Goal: Task Accomplishment & Management: Complete application form

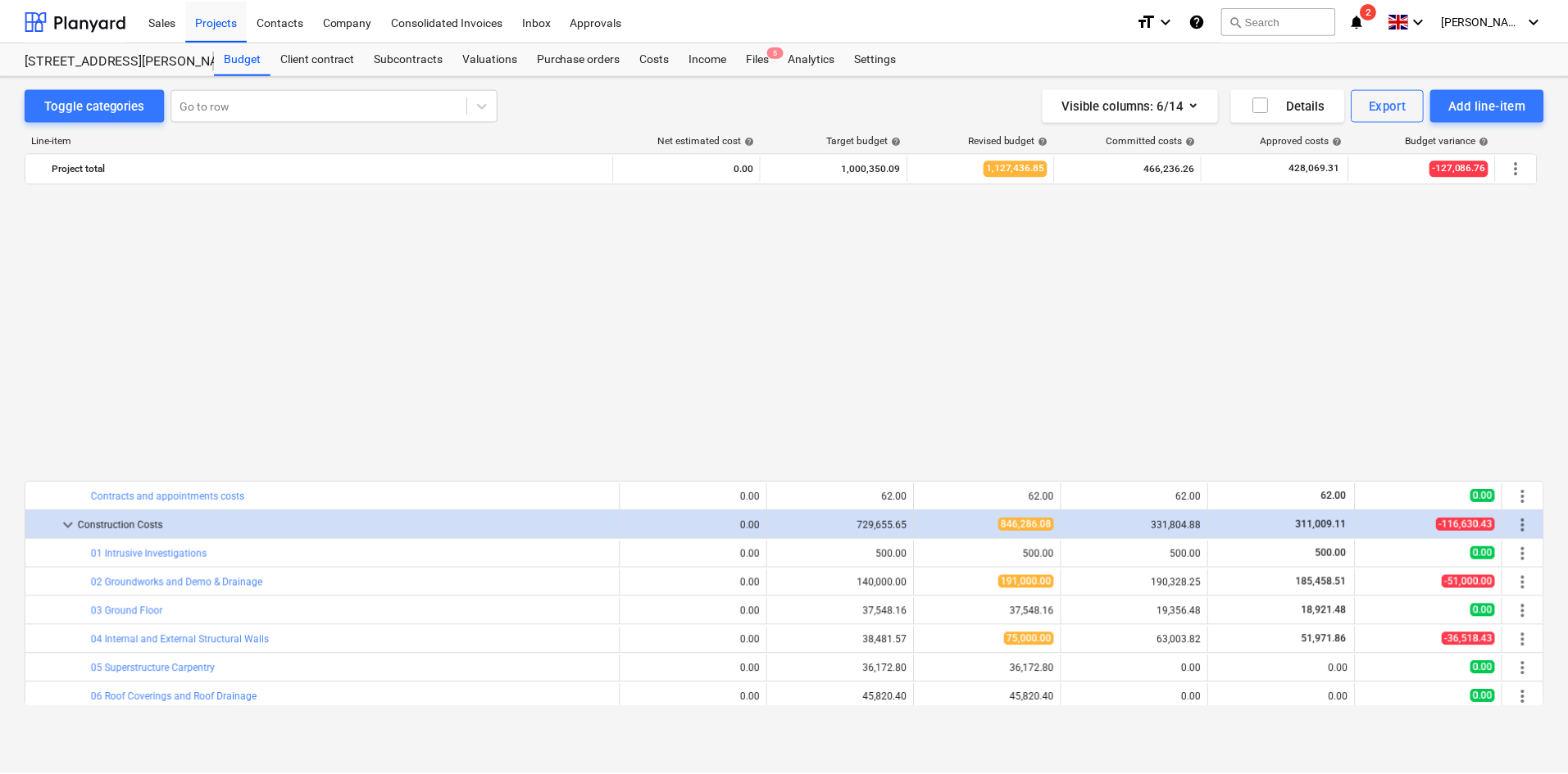
scroll to position [955, 0]
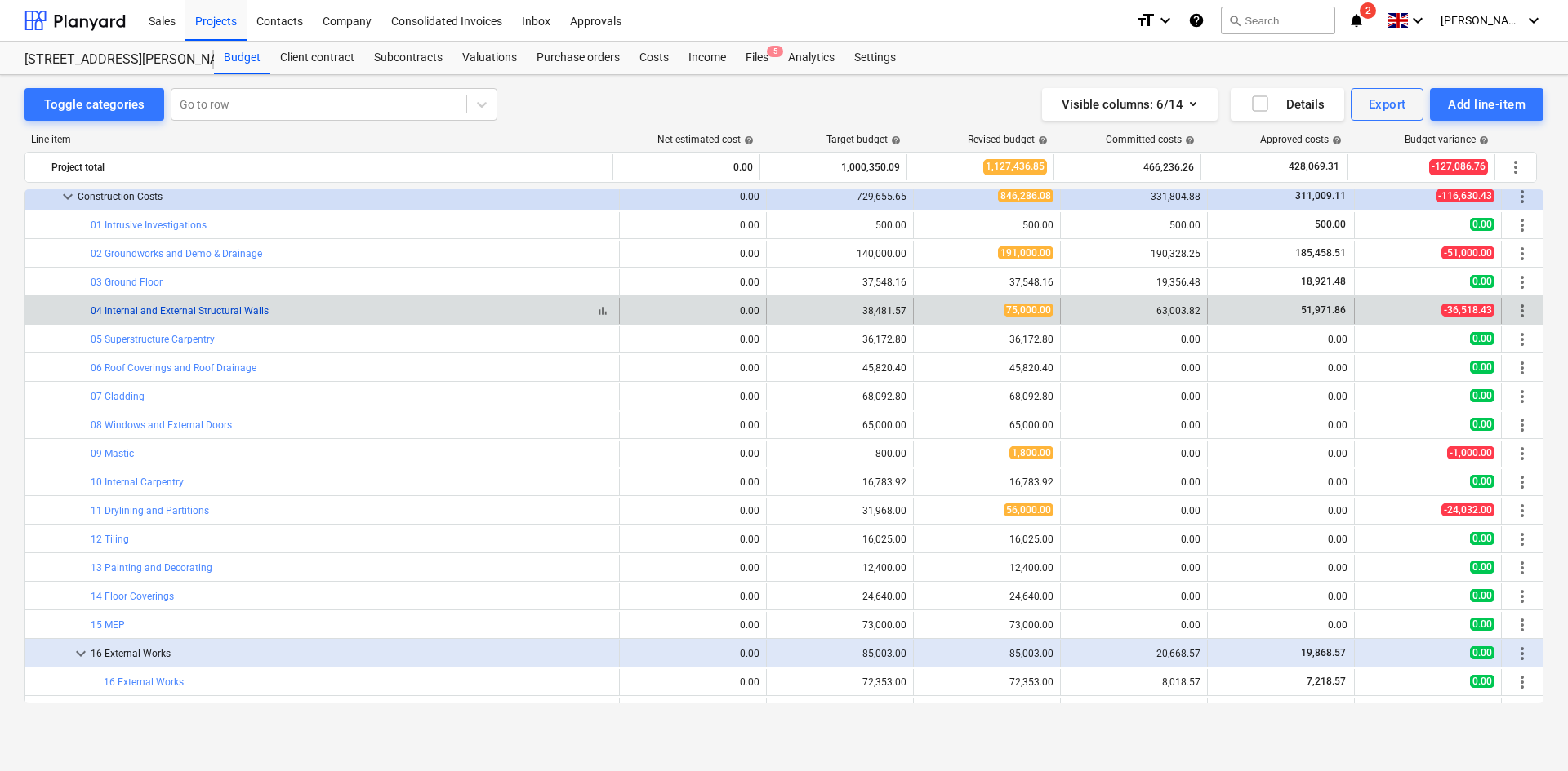
click at [232, 311] on link "04 Internal and External Structural Walls" at bounding box center [180, 311] width 178 height 12
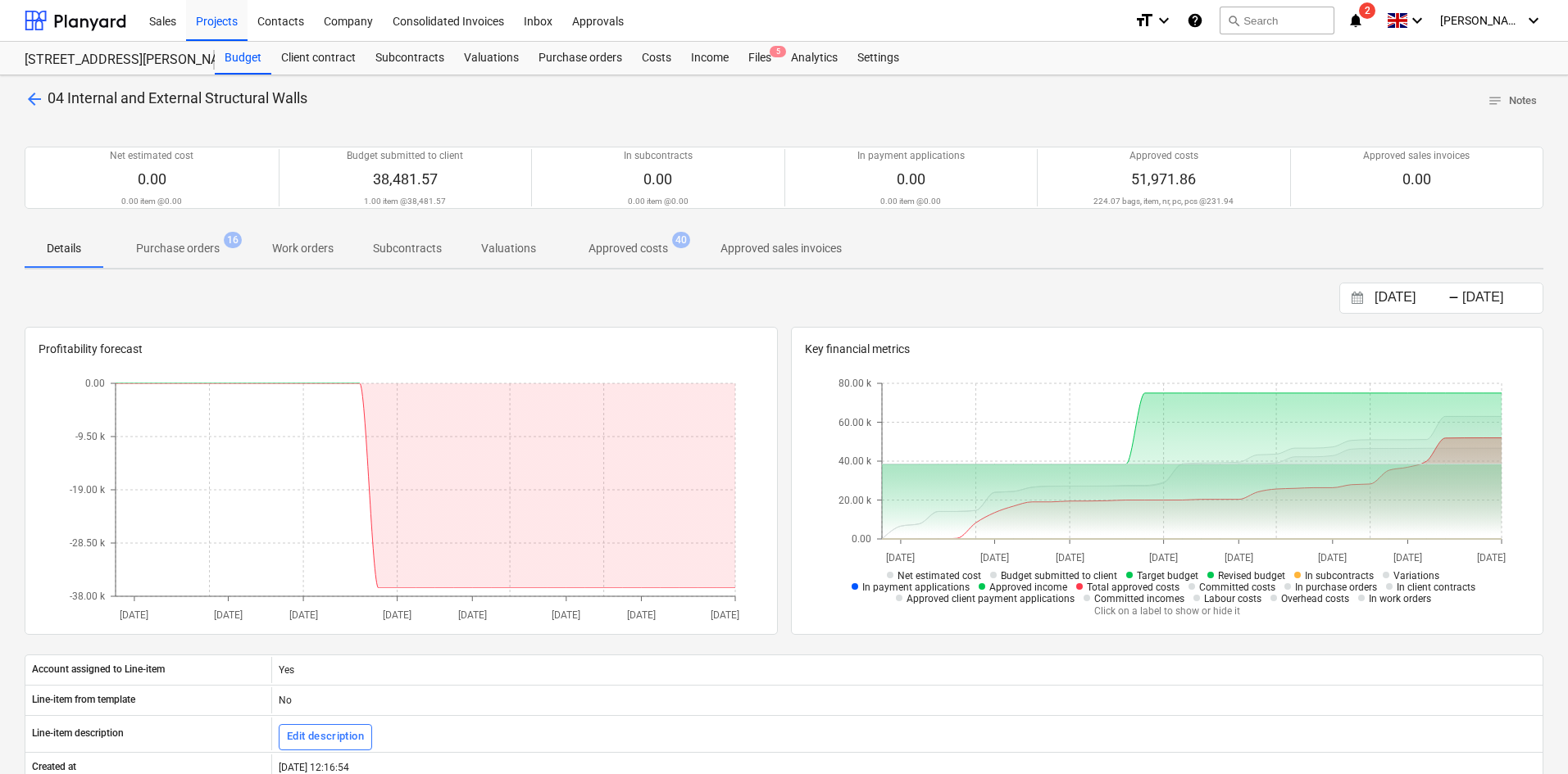
click at [623, 235] on span "Approved costs 40" at bounding box center [628, 248] width 145 height 30
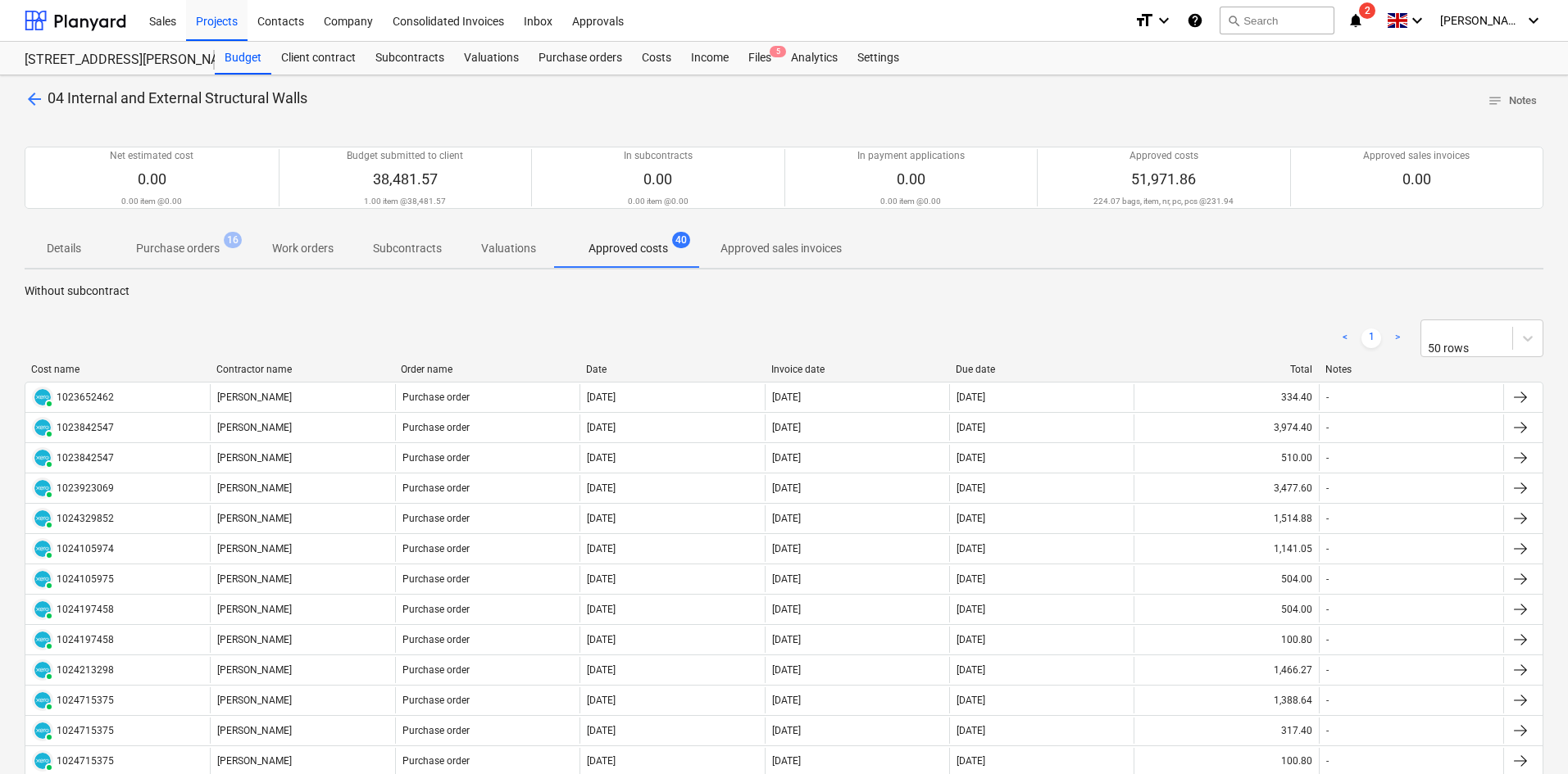
click at [33, 102] on span "arrow_back" at bounding box center [35, 99] width 20 height 20
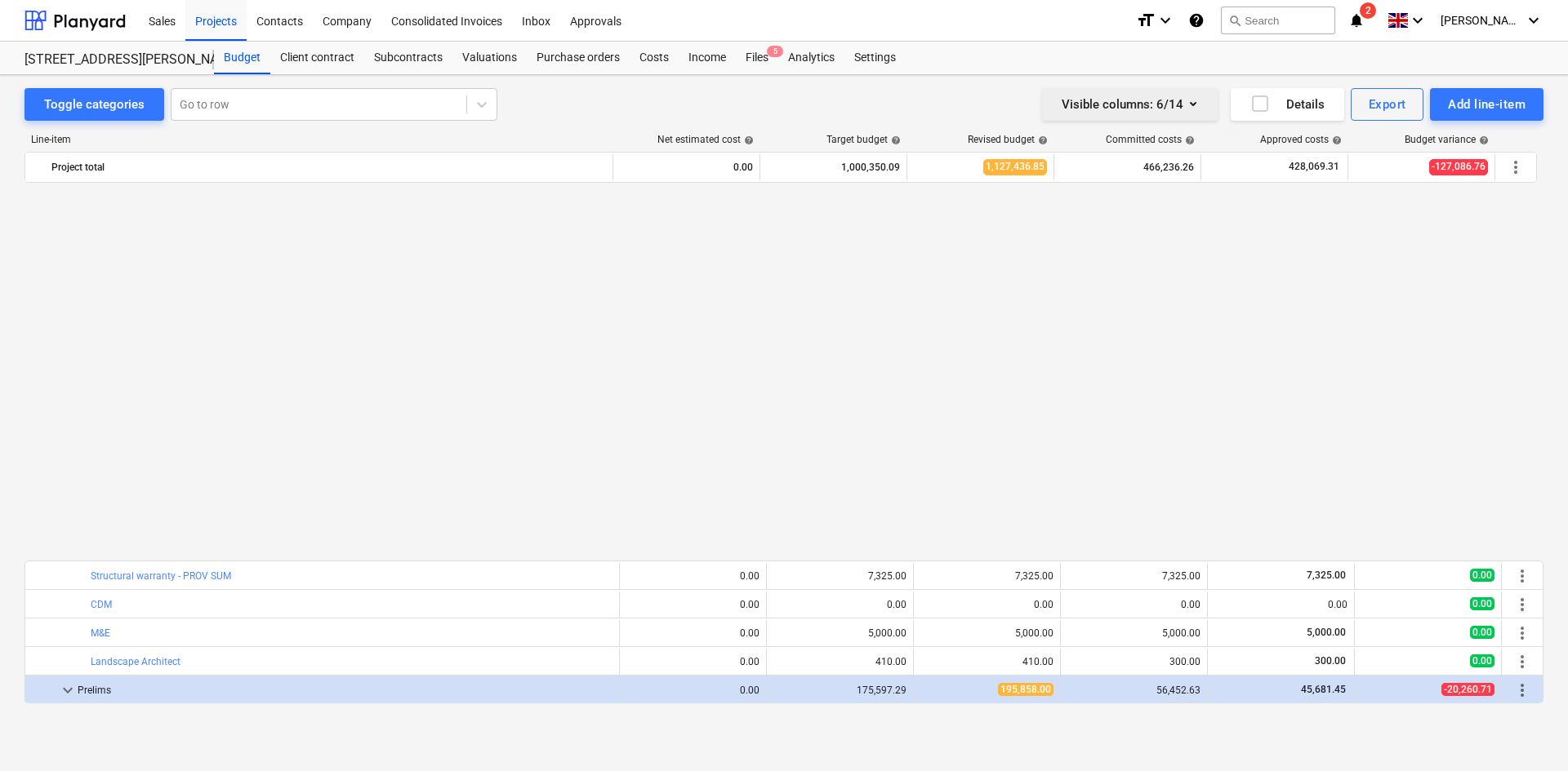
scroll to position [951, 0]
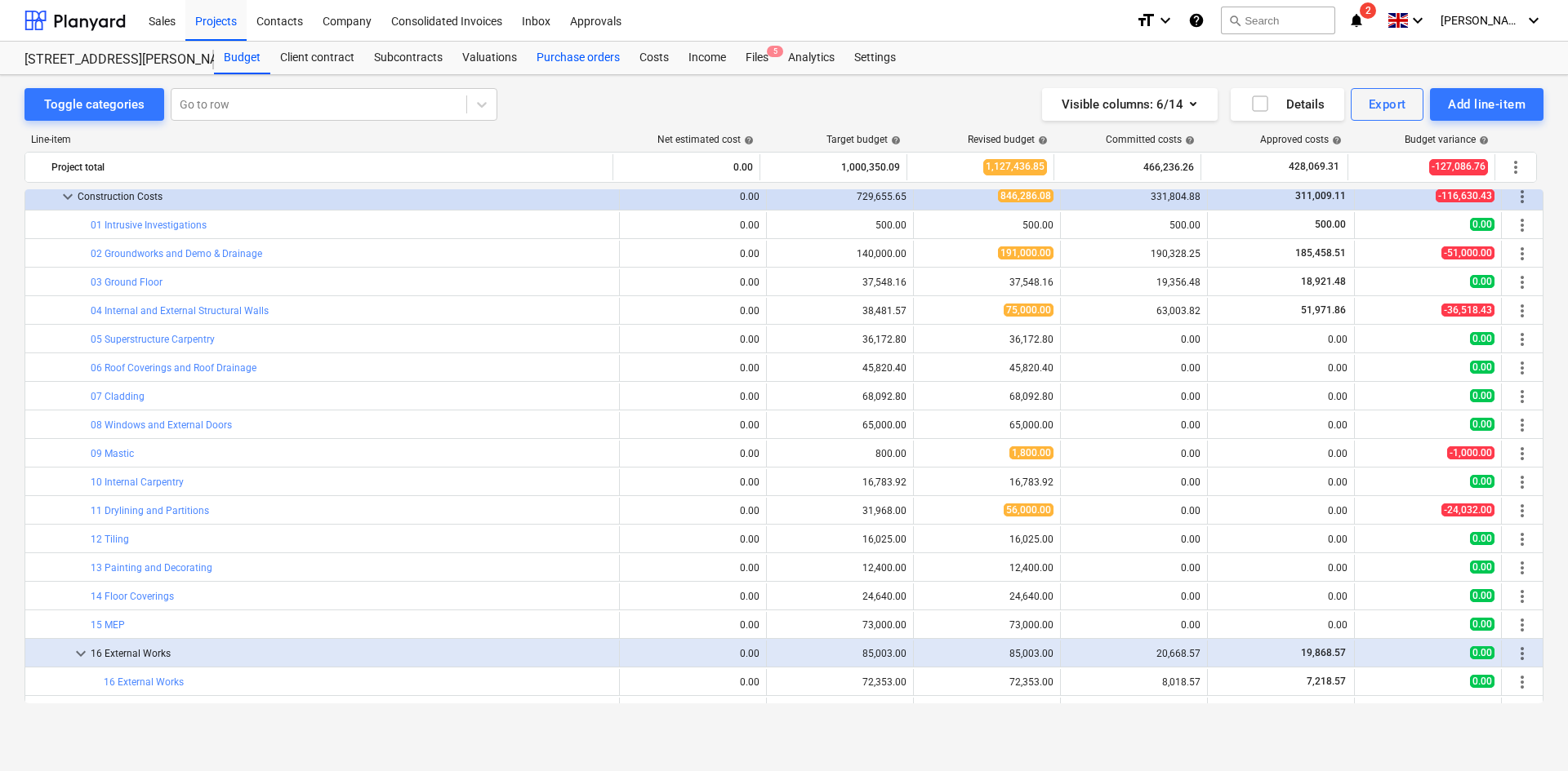
click at [616, 60] on div "Purchase orders" at bounding box center [578, 57] width 103 height 33
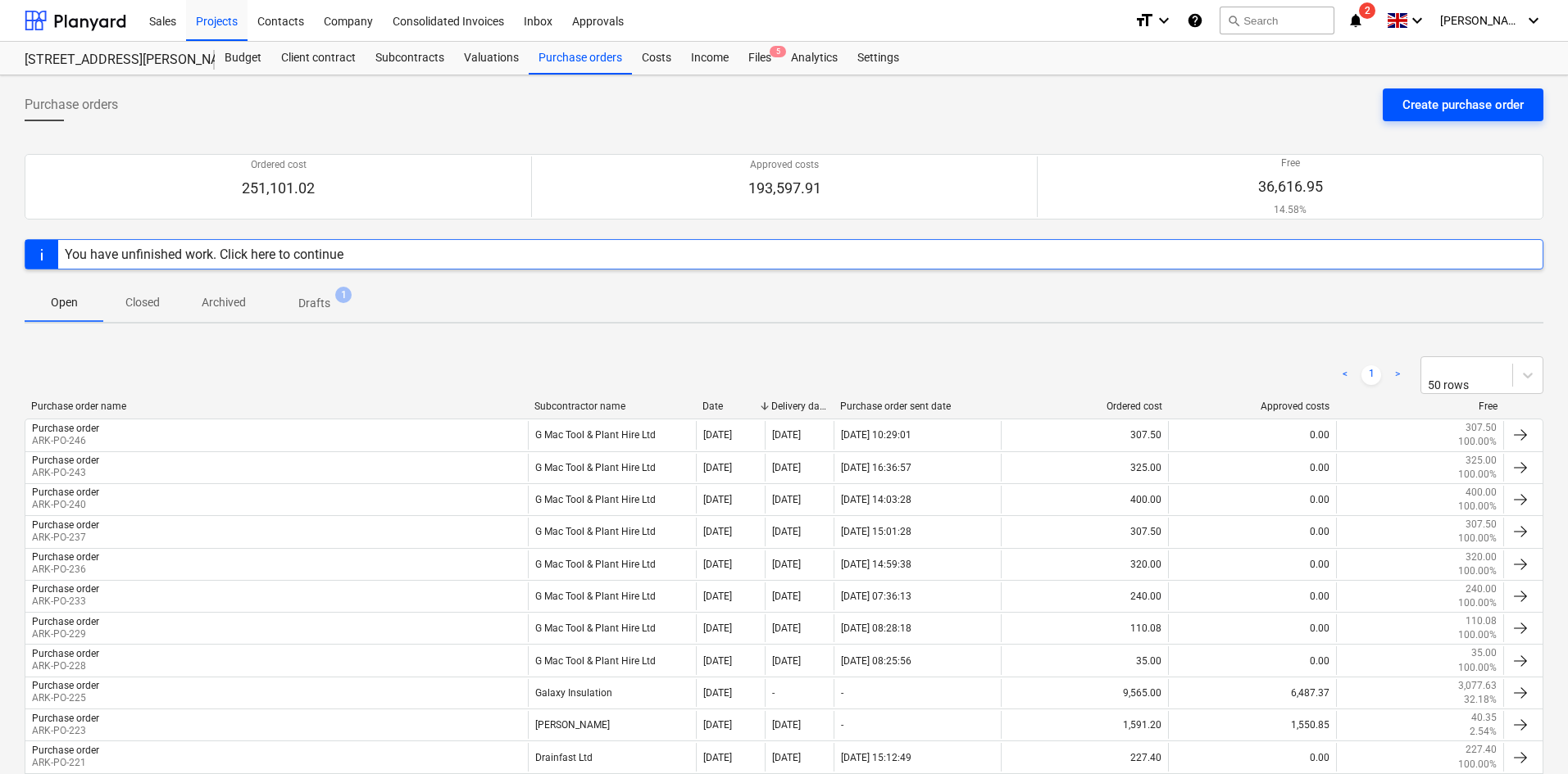
click at [1427, 99] on div "Create purchase order" at bounding box center [1463, 104] width 121 height 21
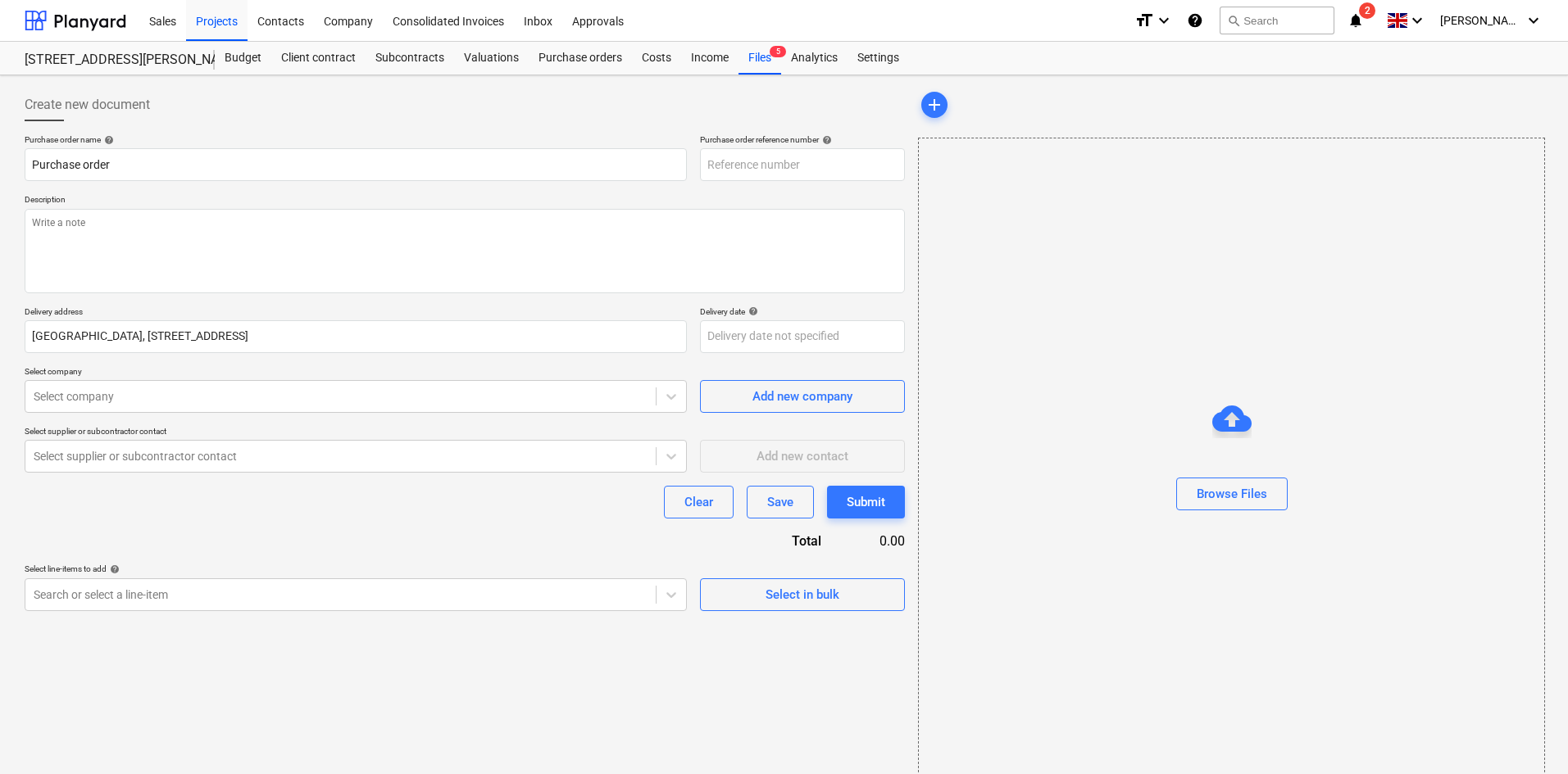
type input "ARK-PO-248"
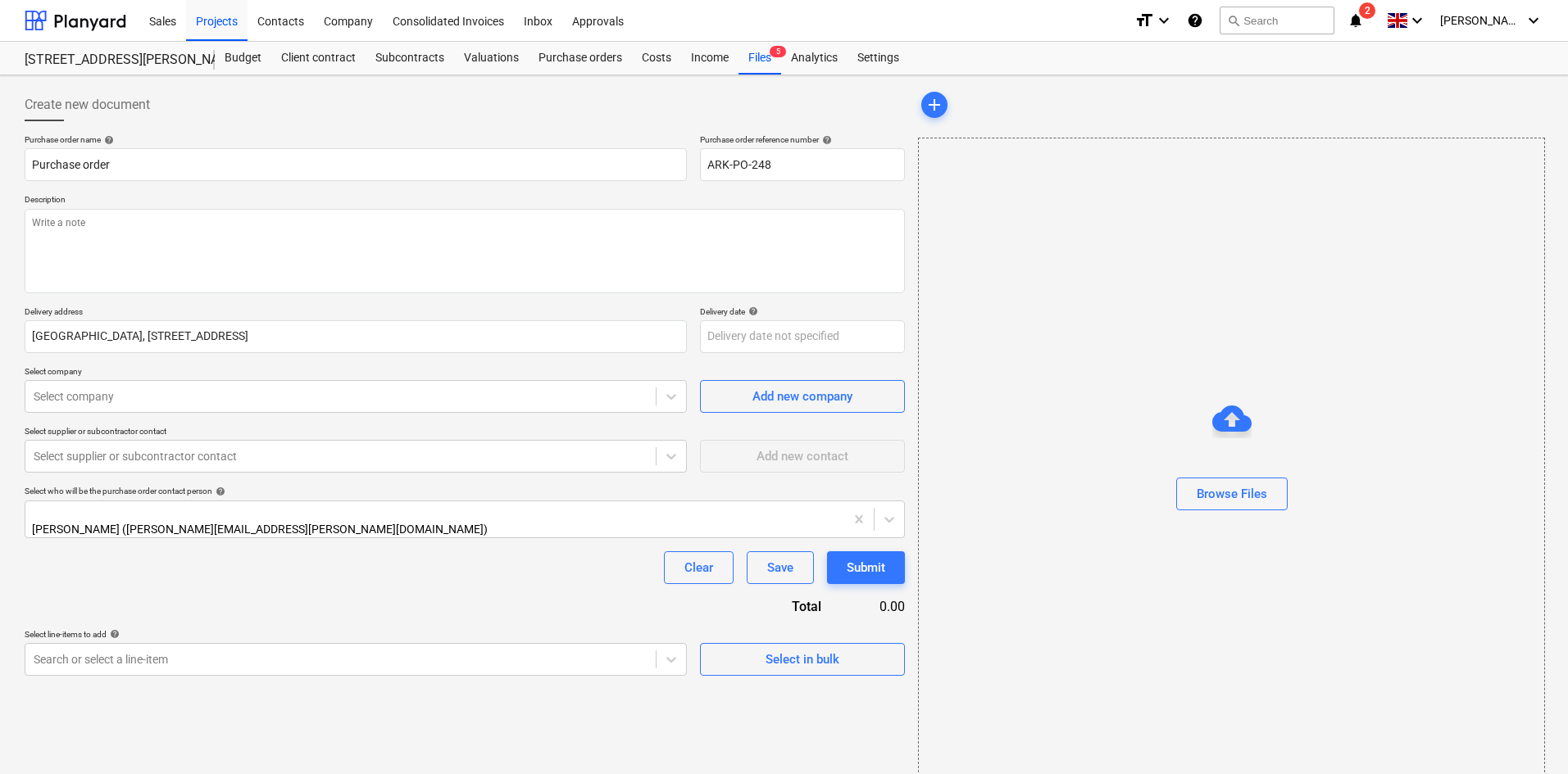
click at [1394, 290] on div "Browse Files" at bounding box center [1232, 461] width 627 height 647
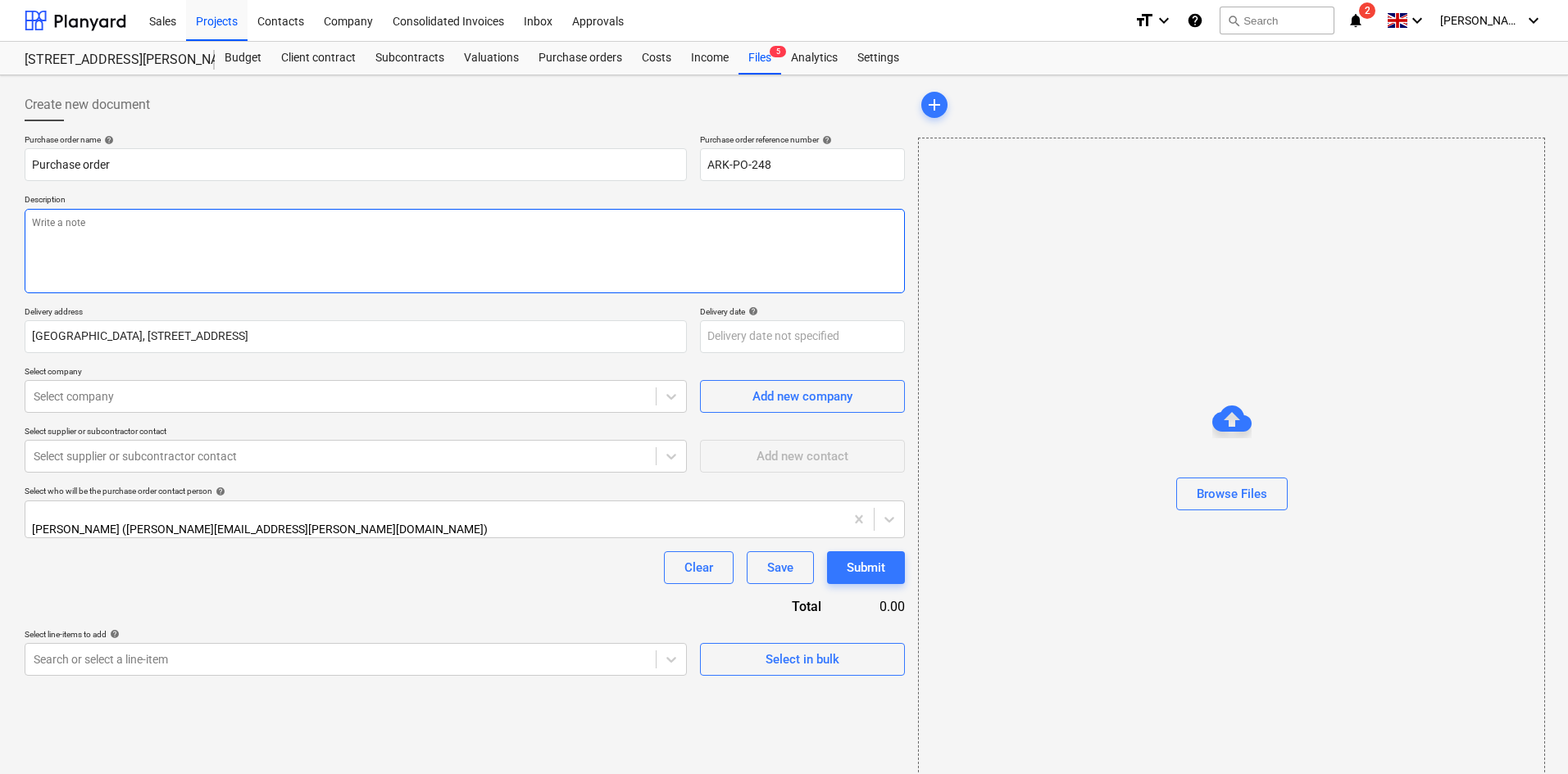
click at [282, 228] on textarea at bounding box center [464, 251] width 880 height 84
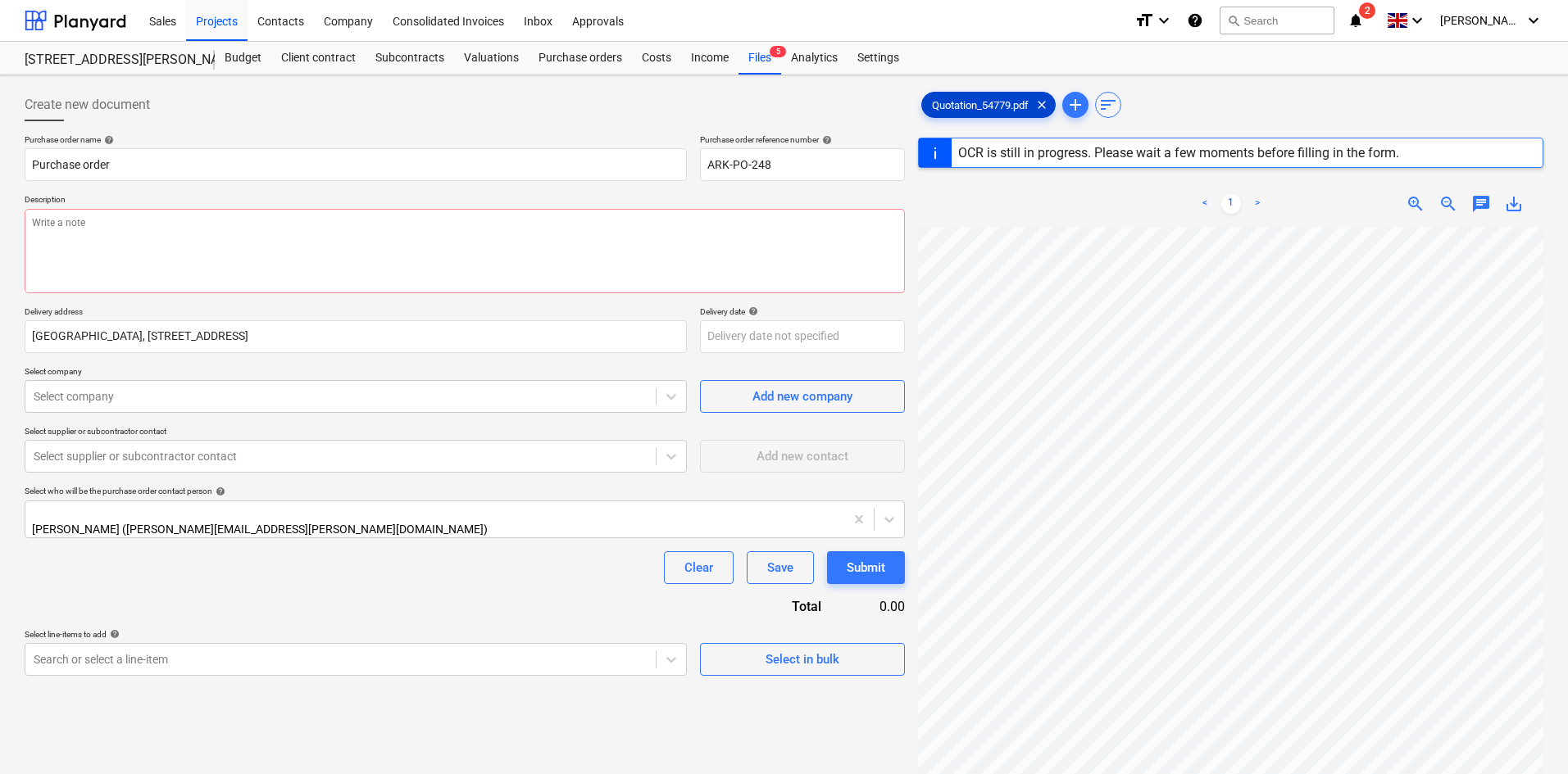
click at [1041, 105] on span "clear" at bounding box center [1042, 105] width 20 height 20
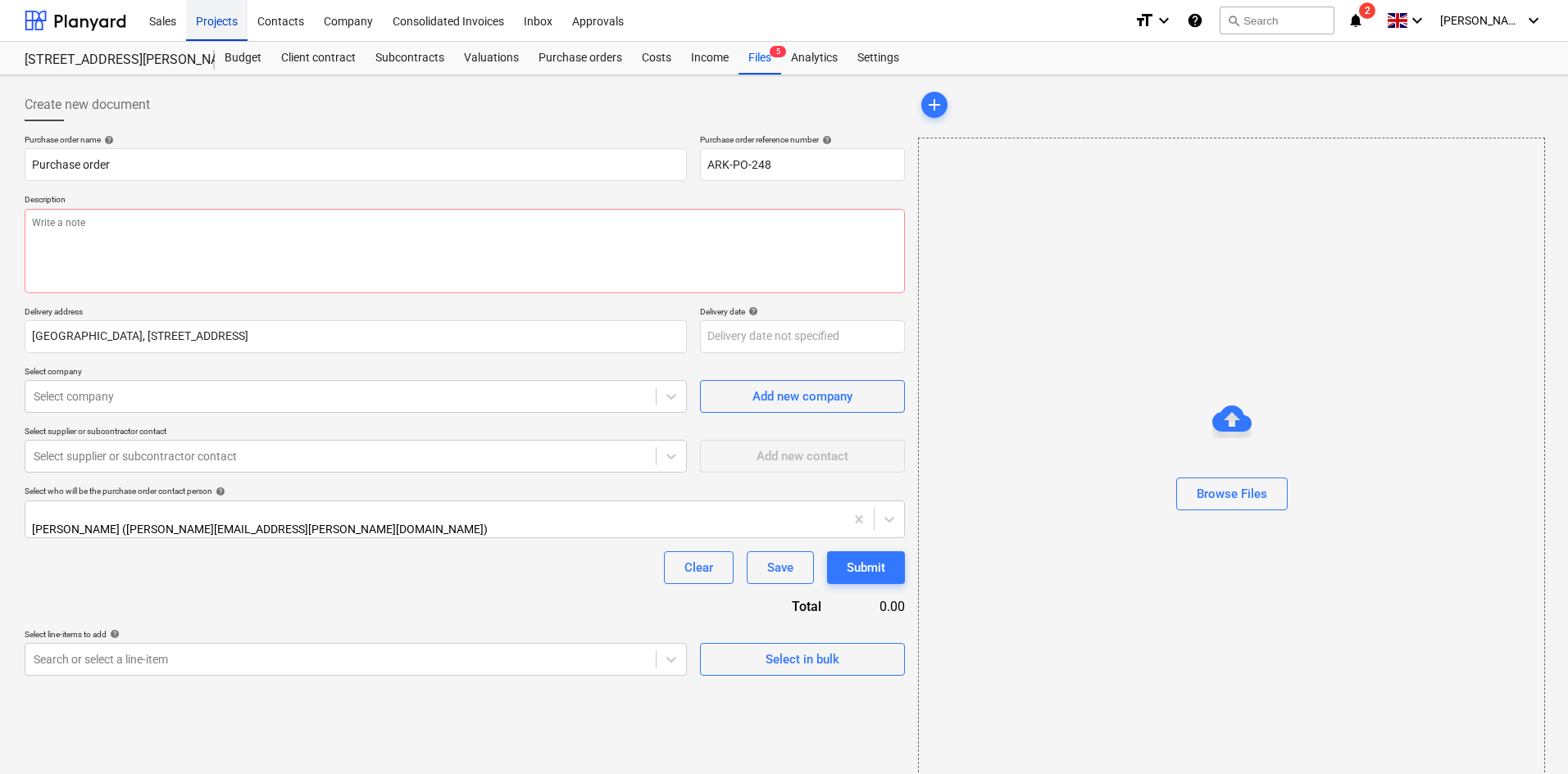
click at [203, 15] on div "Projects" at bounding box center [216, 20] width 62 height 42
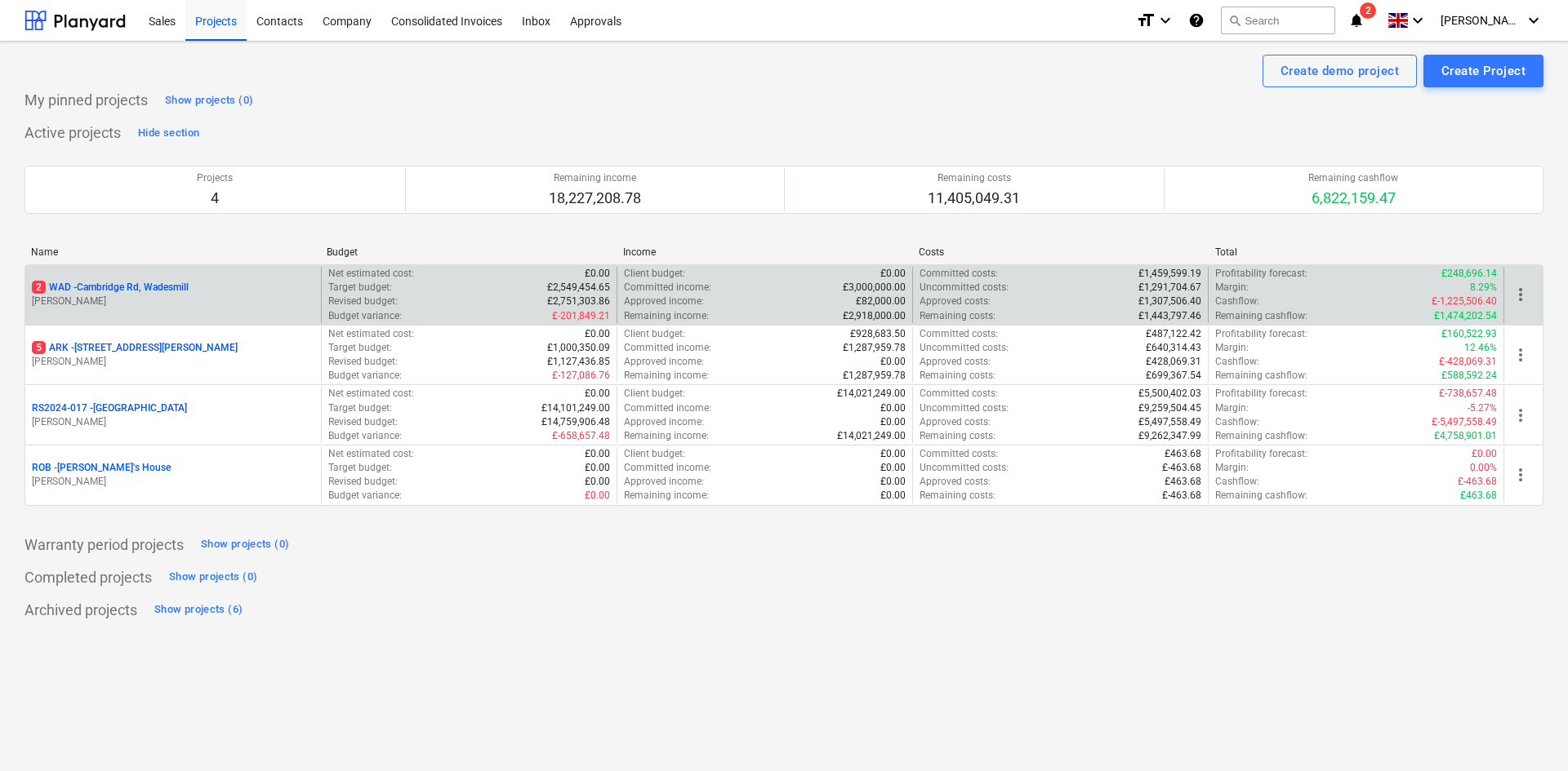
click at [156, 293] on p "2 WAD - Cambridge Rd, Wadesmill" at bounding box center [110, 288] width 157 height 14
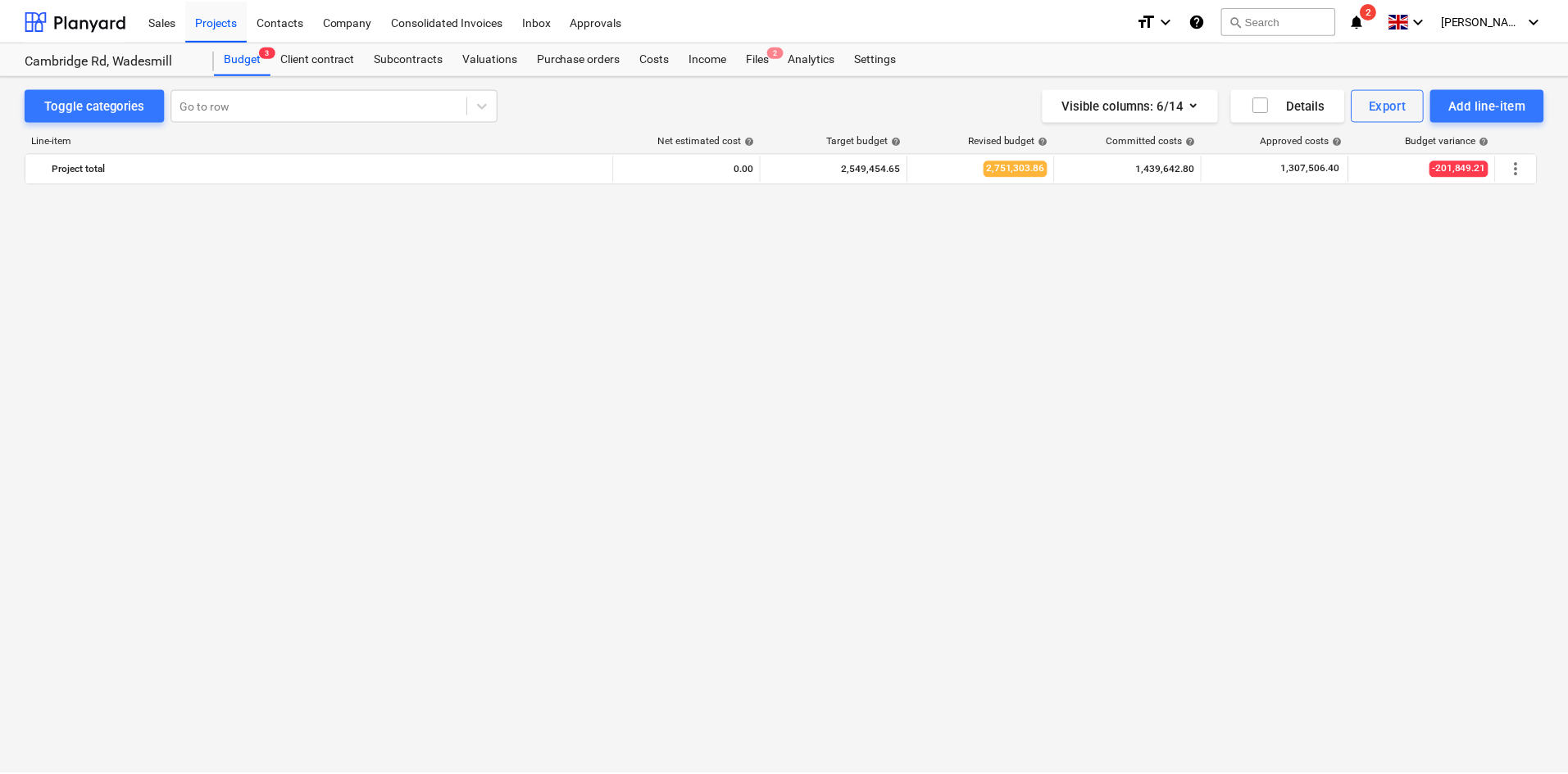
scroll to position [1393, 0]
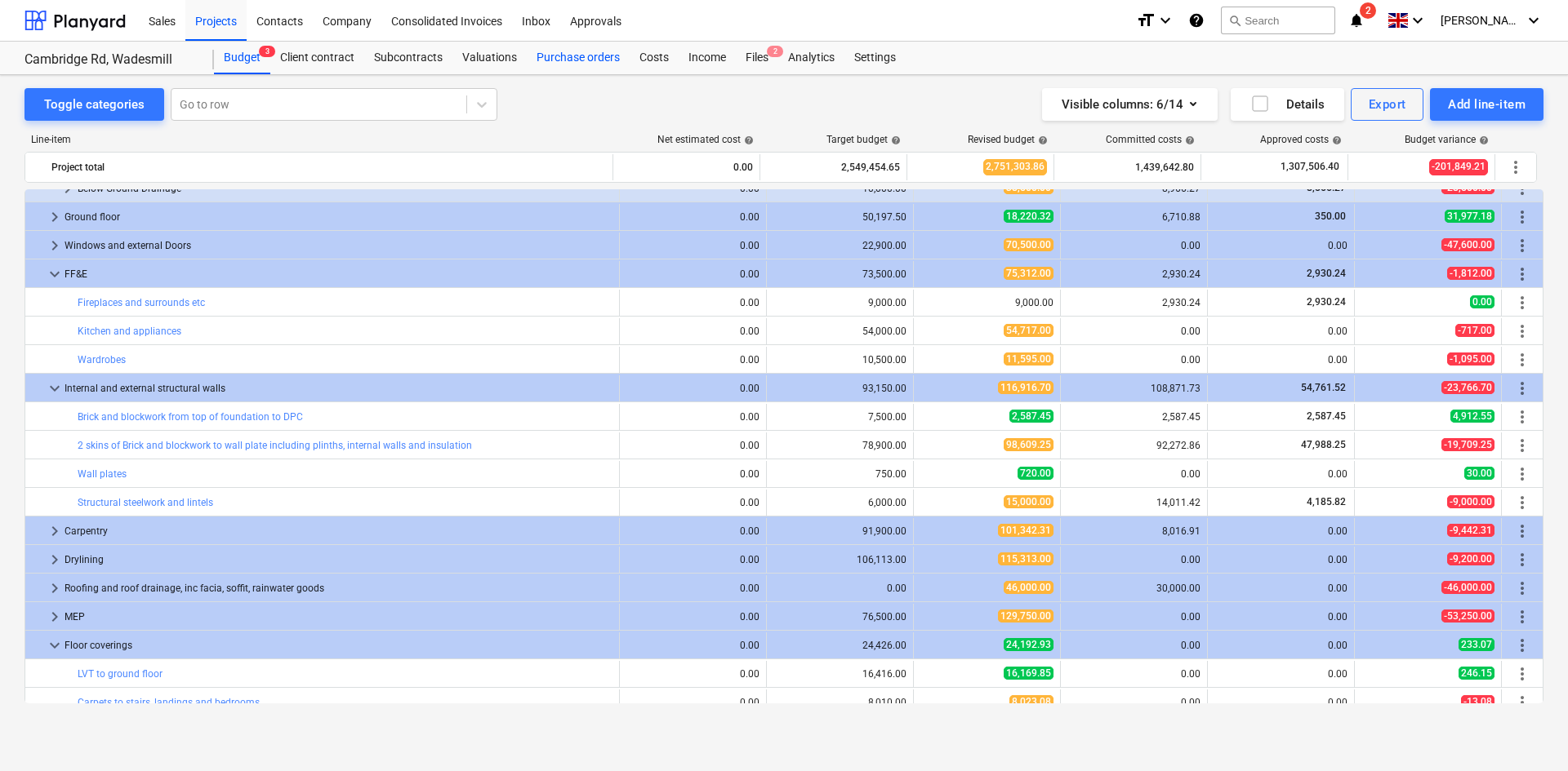
click at [570, 60] on div "Purchase orders" at bounding box center [578, 57] width 103 height 33
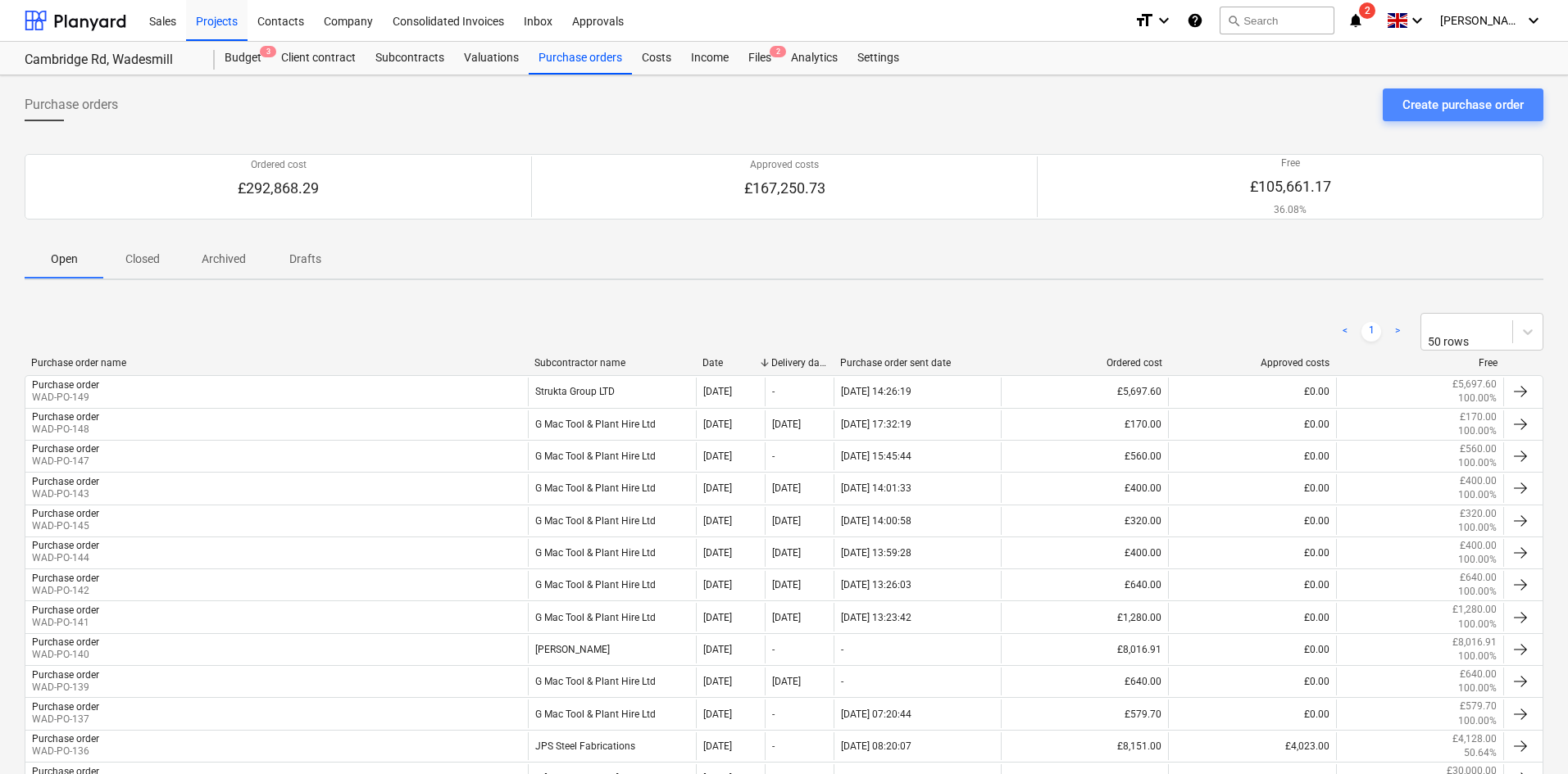
click at [1444, 109] on div "Create purchase order" at bounding box center [1463, 104] width 121 height 21
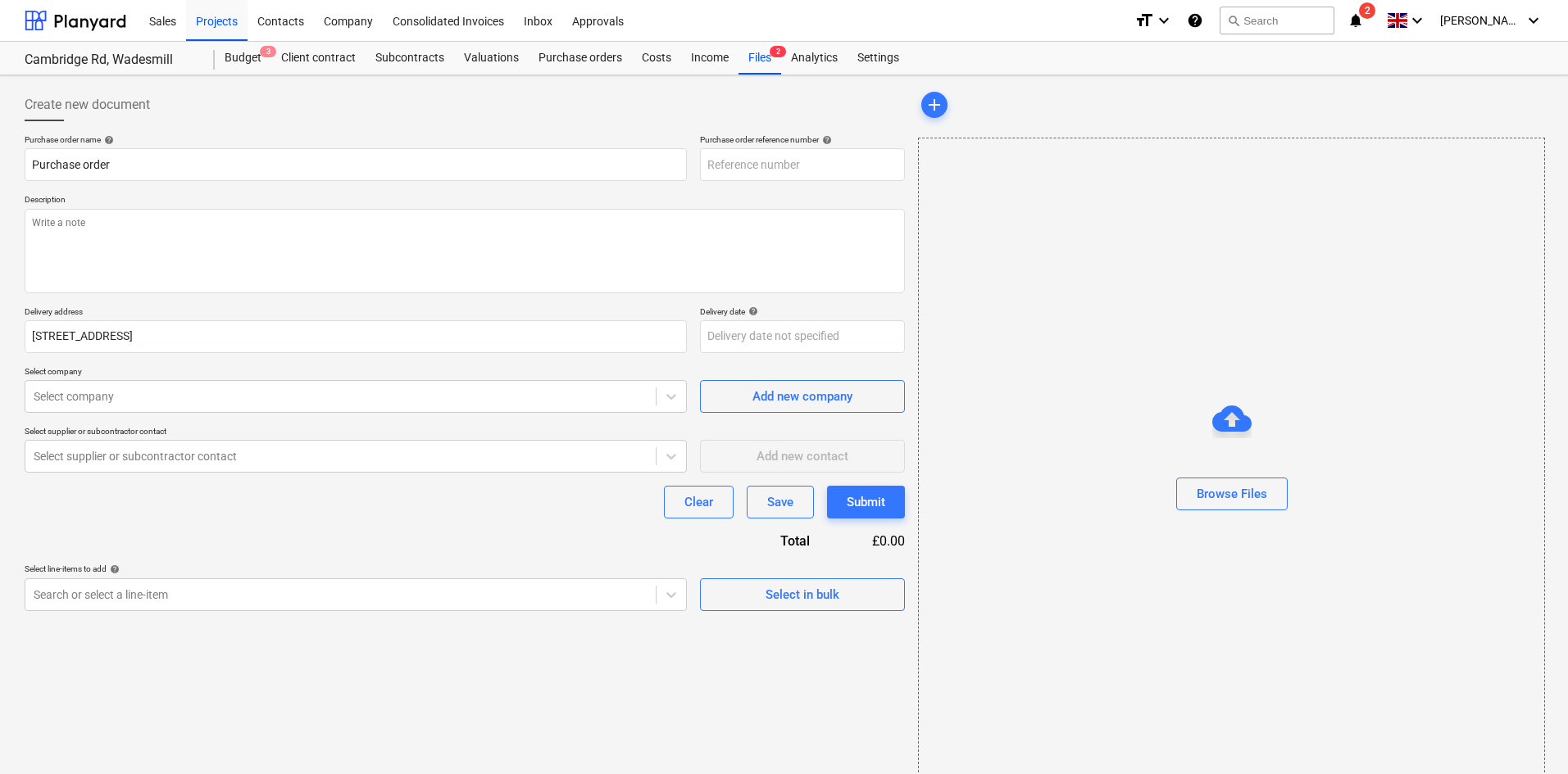
type input "WAD-PO-156"
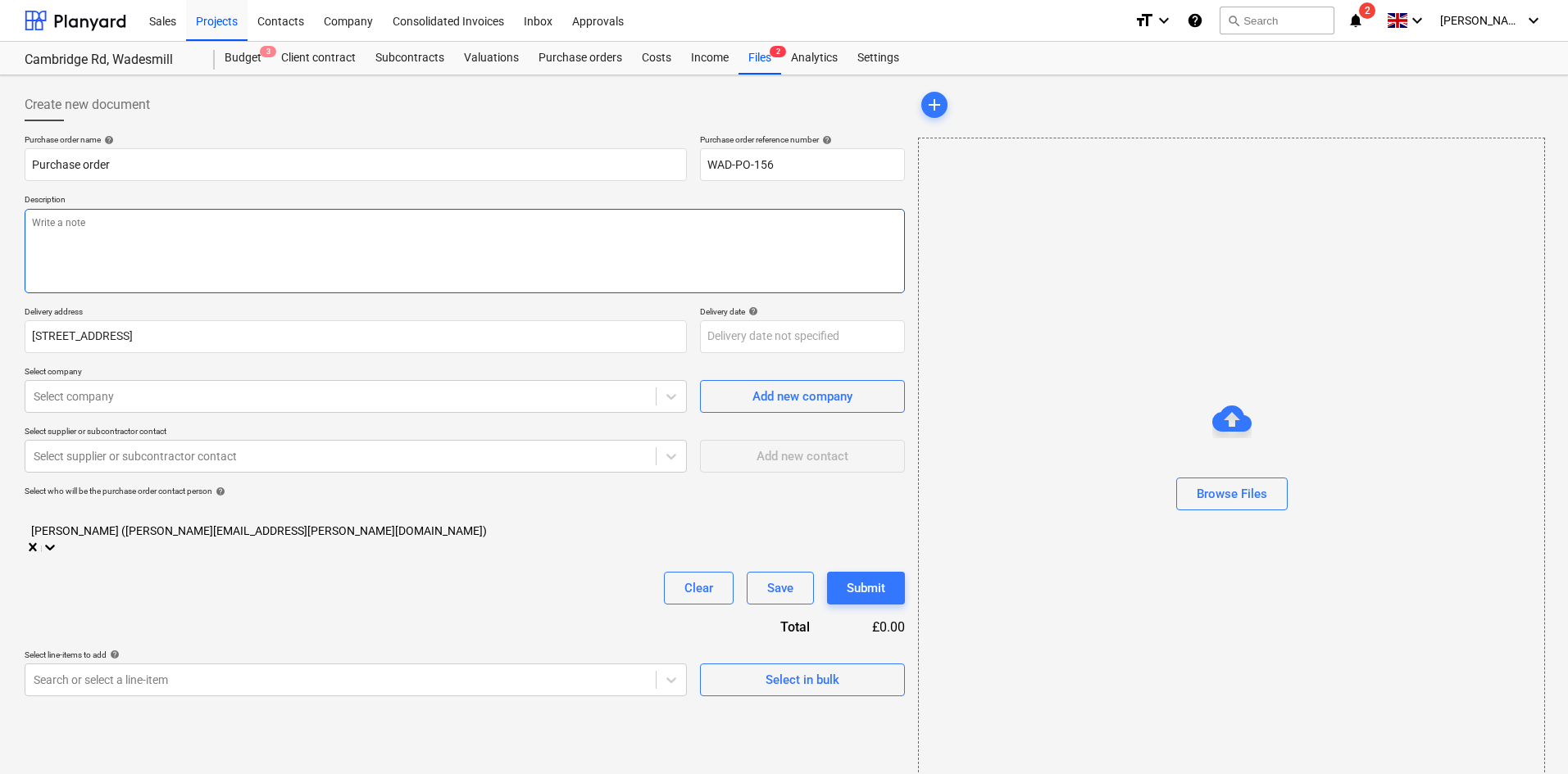
click at [233, 228] on textarea at bounding box center [464, 251] width 880 height 84
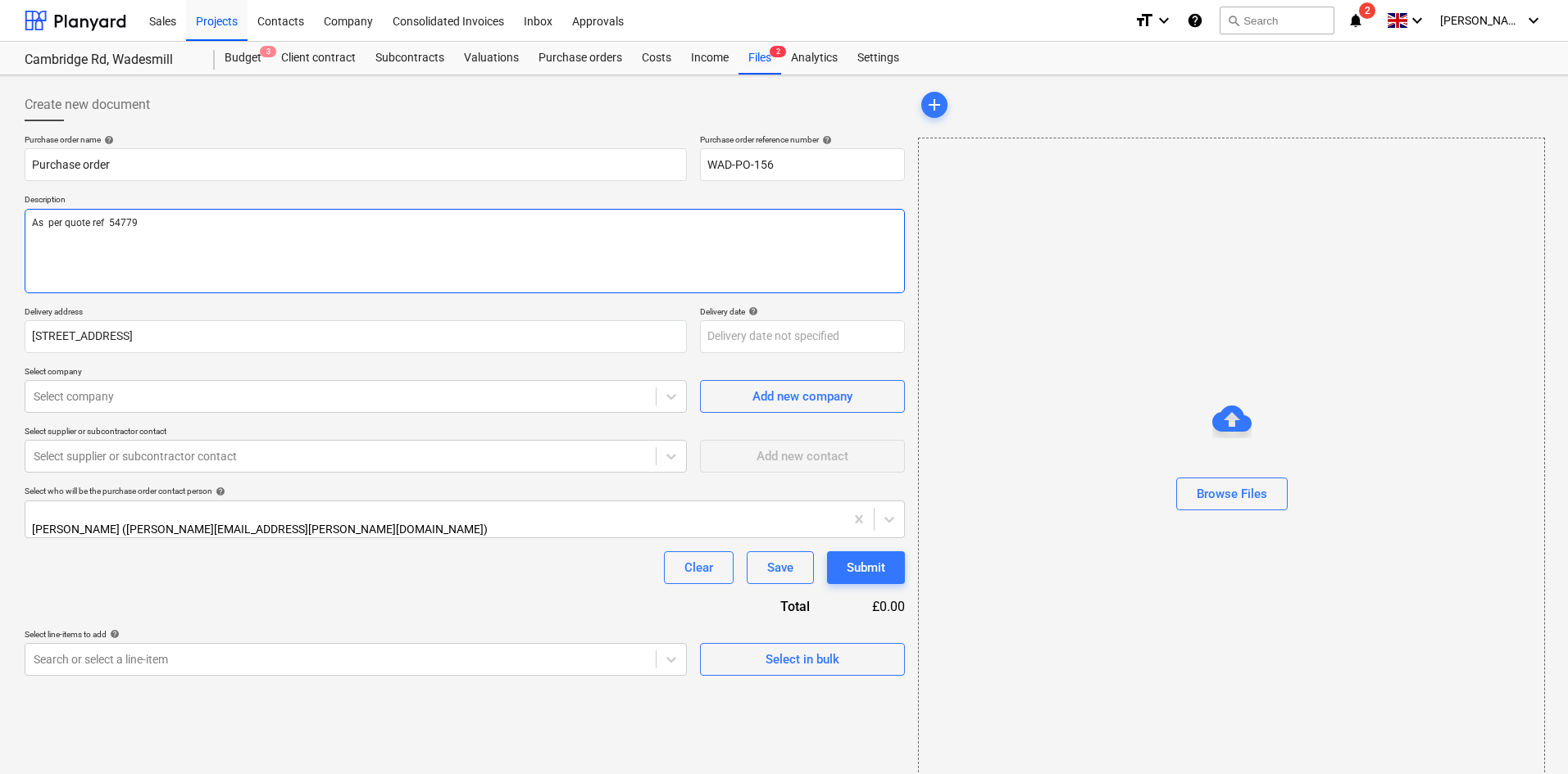
type textarea "As per quote ref 54779"
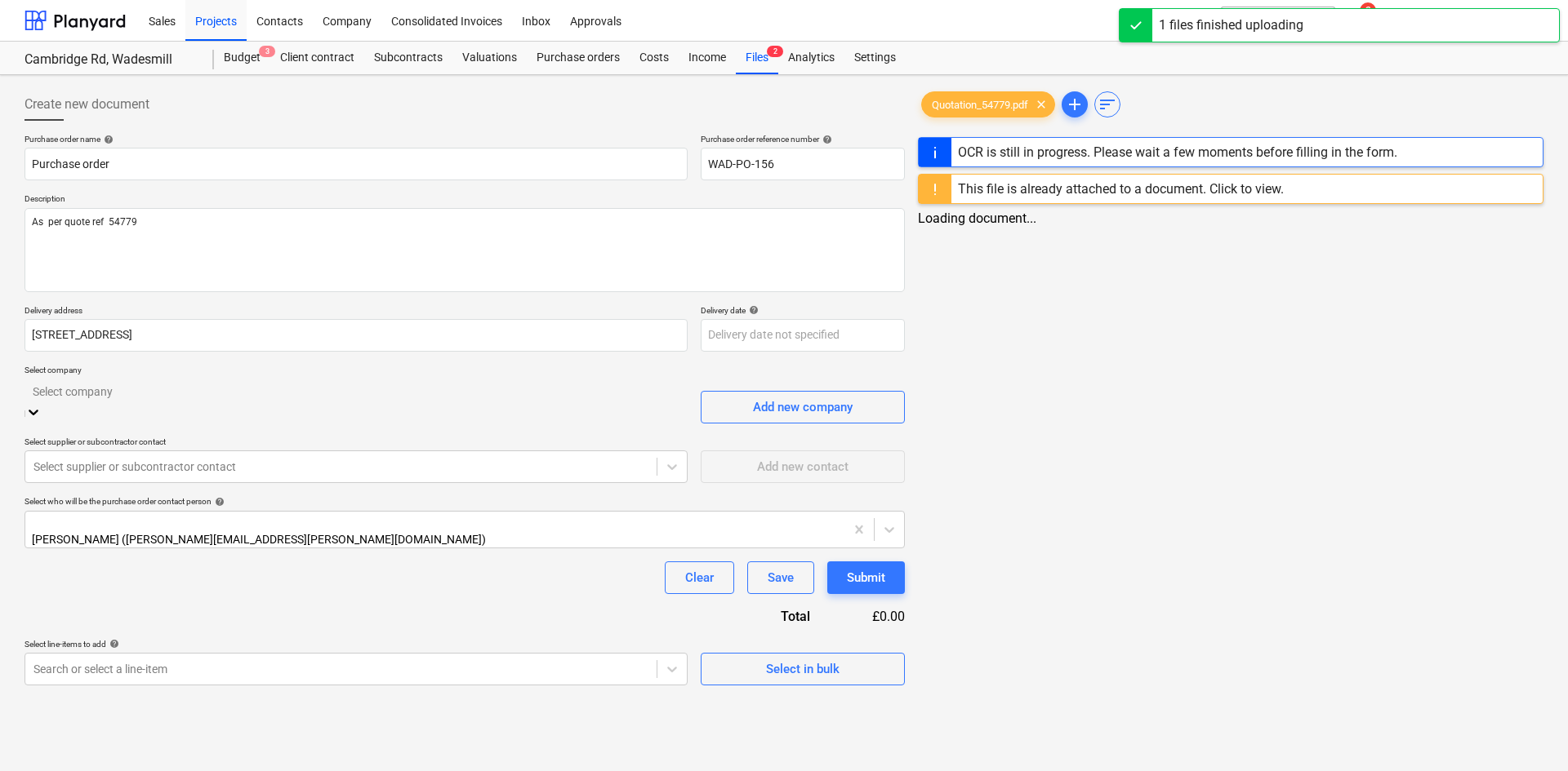
click at [246, 394] on div at bounding box center [356, 391] width 647 height 19
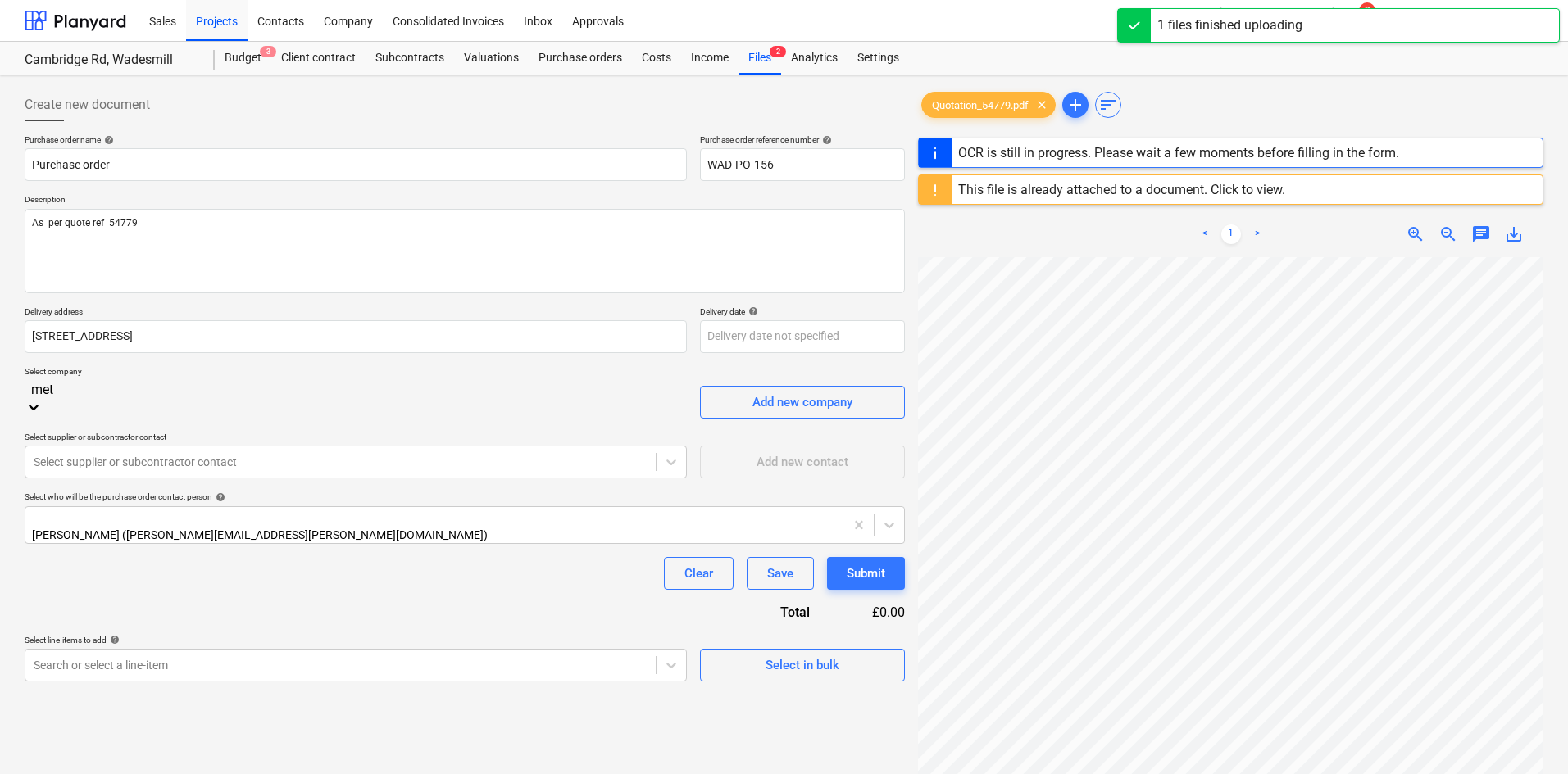
type input "metr"
click at [150, 774] on div "Metro Fixings Ltd" at bounding box center [784, 780] width 1568 height 13
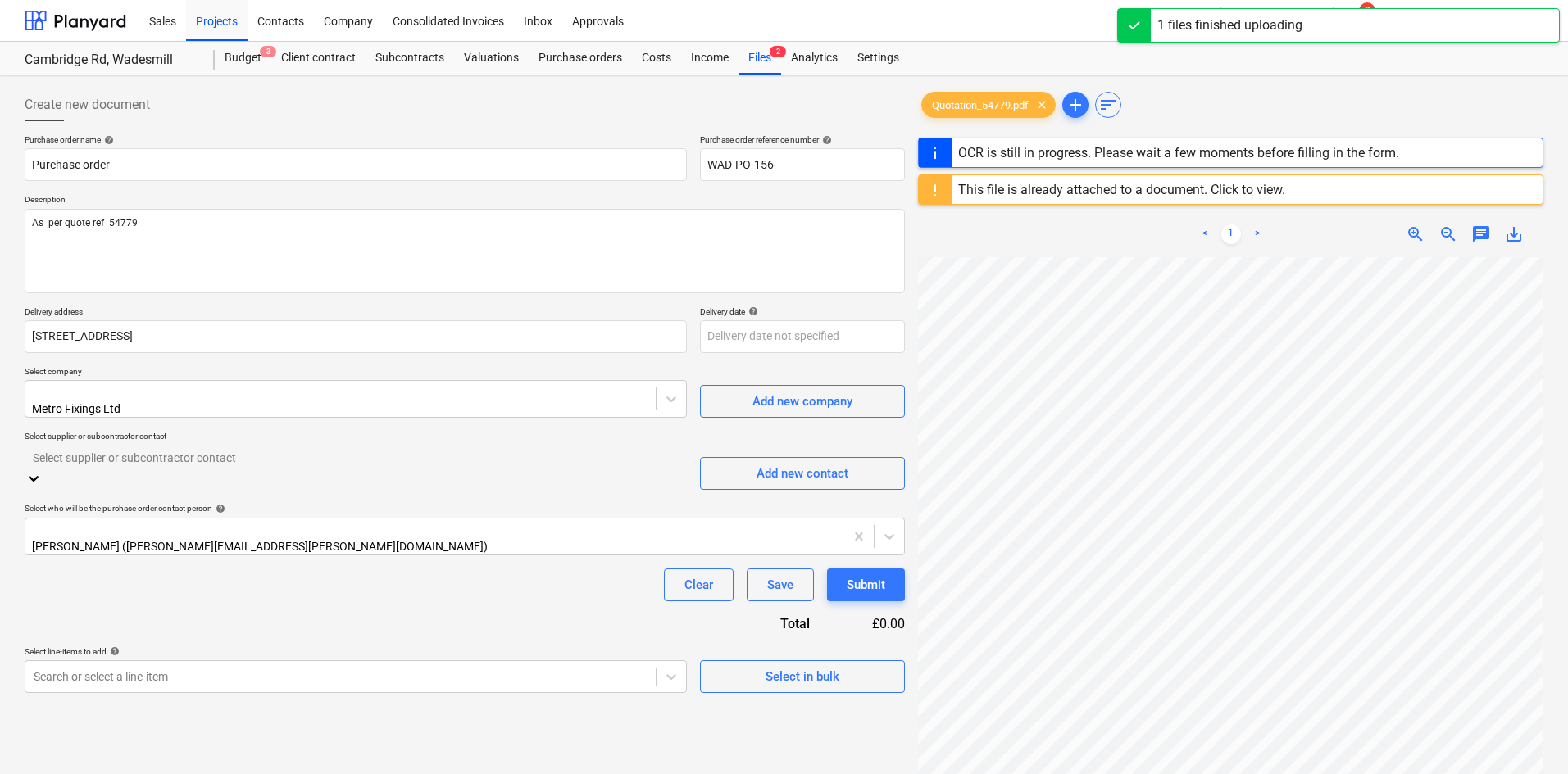
click at [150, 445] on div "Select supplier or subcontractor contact" at bounding box center [355, 457] width 662 height 26
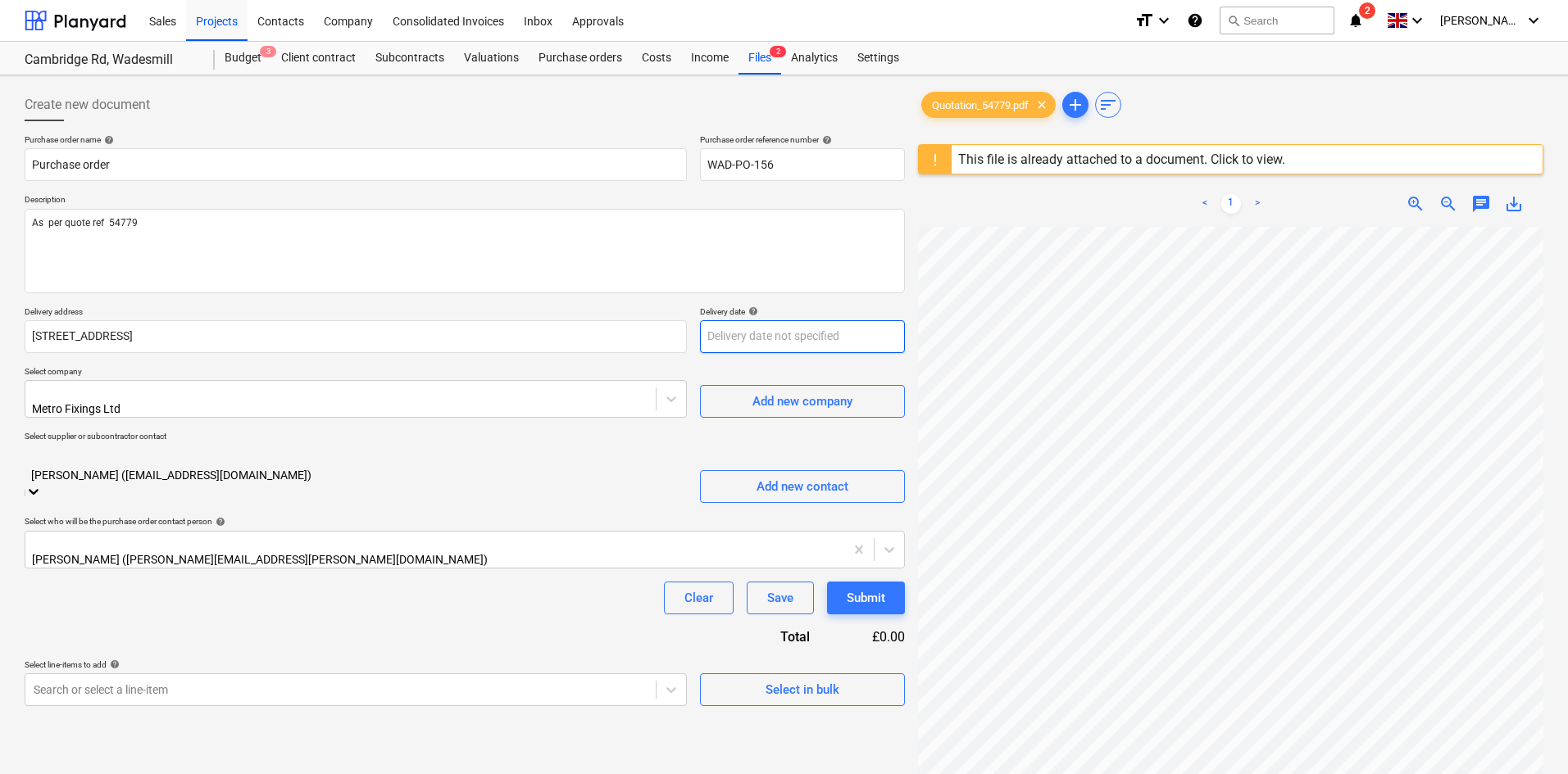
click at [800, 338] on body "Sales Projects Contacts Company Consolidated Invoices Inbox Approvals format_si…" at bounding box center [784, 387] width 1568 height 774
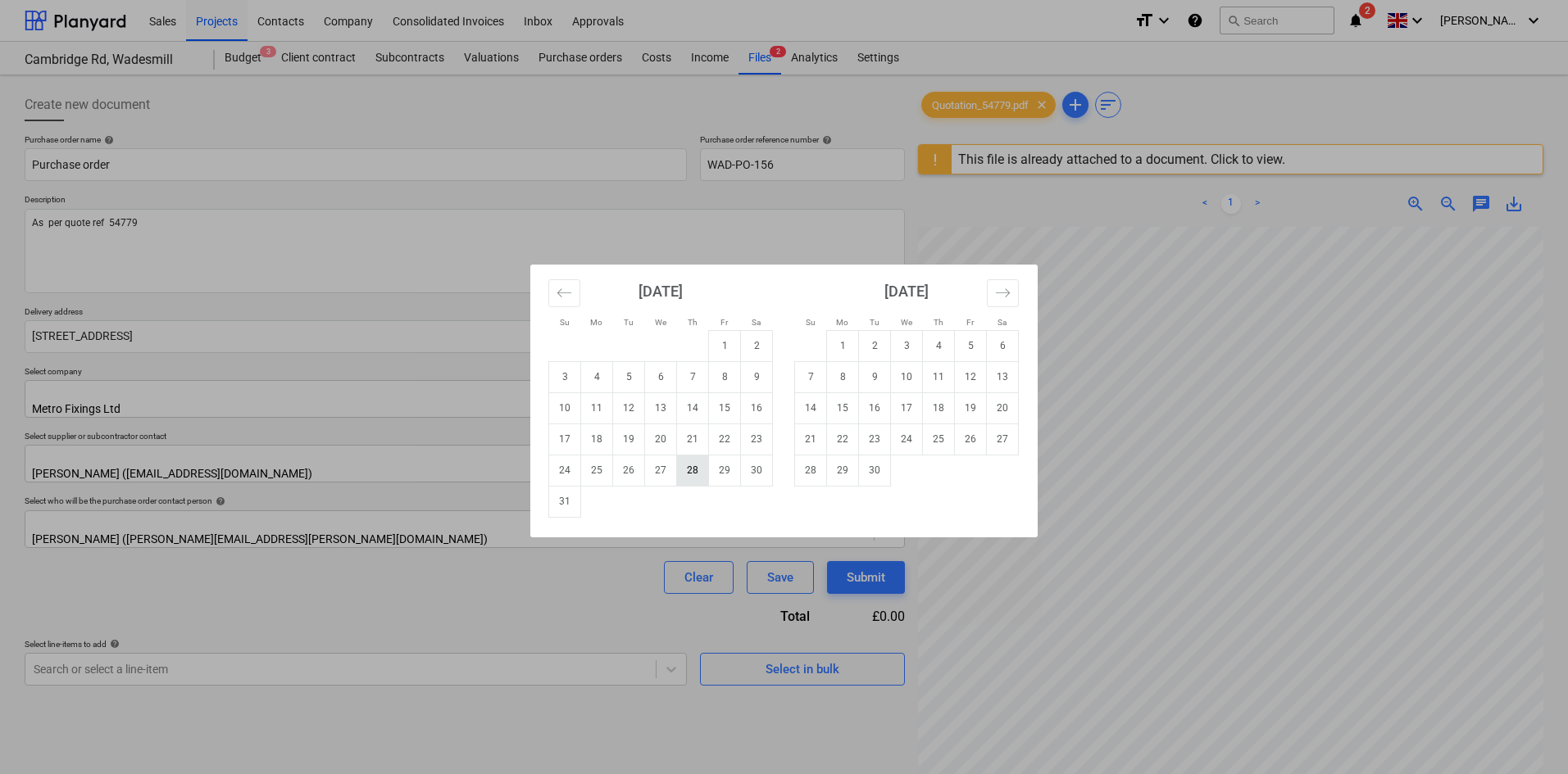
click at [682, 467] on td "28" at bounding box center [693, 469] width 32 height 31
type input "[DATE]"
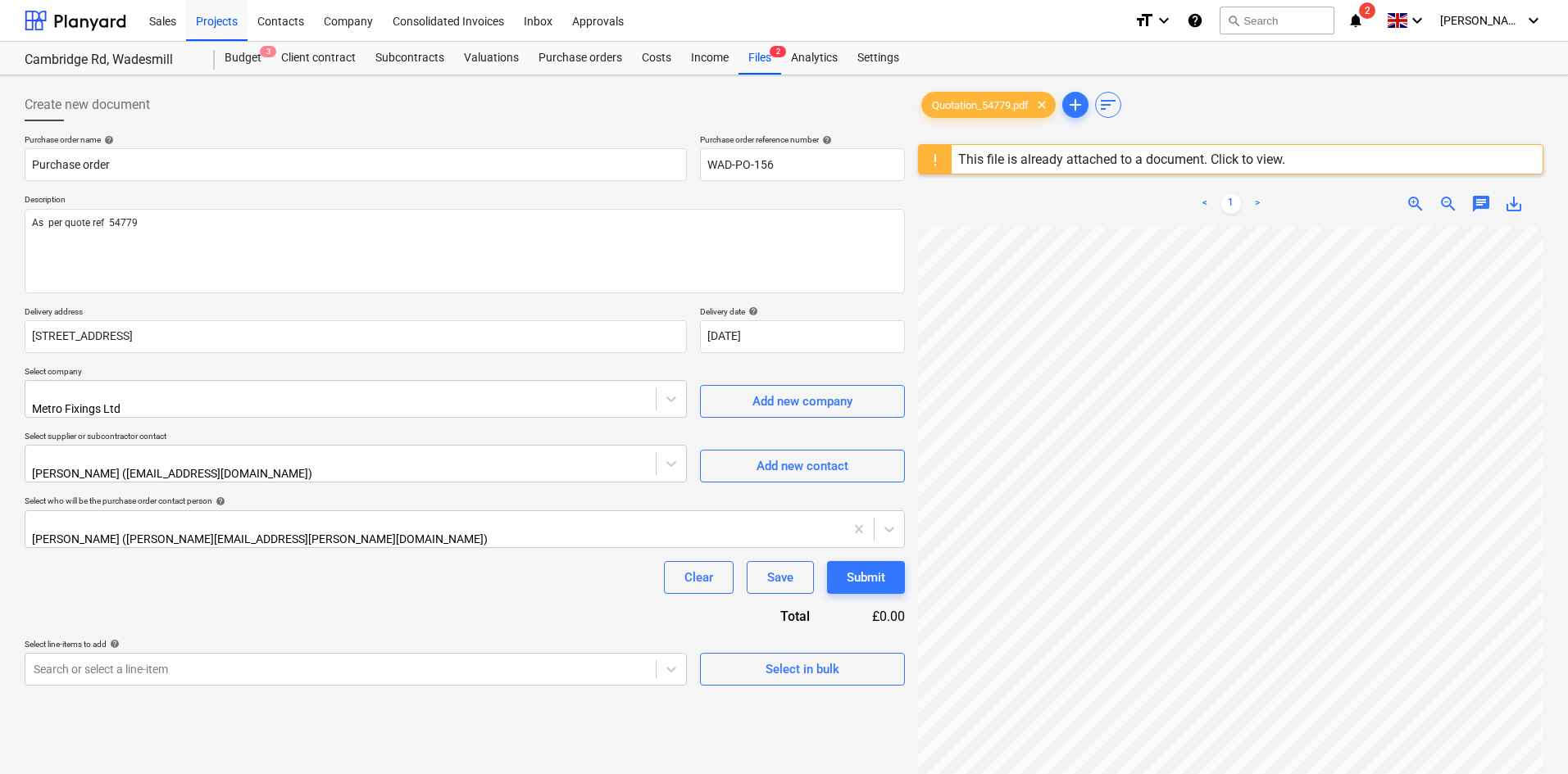
click at [369, 609] on div "Purchase order name help Purchase order Purchase order reference number help WA…" at bounding box center [464, 410] width 880 height 552
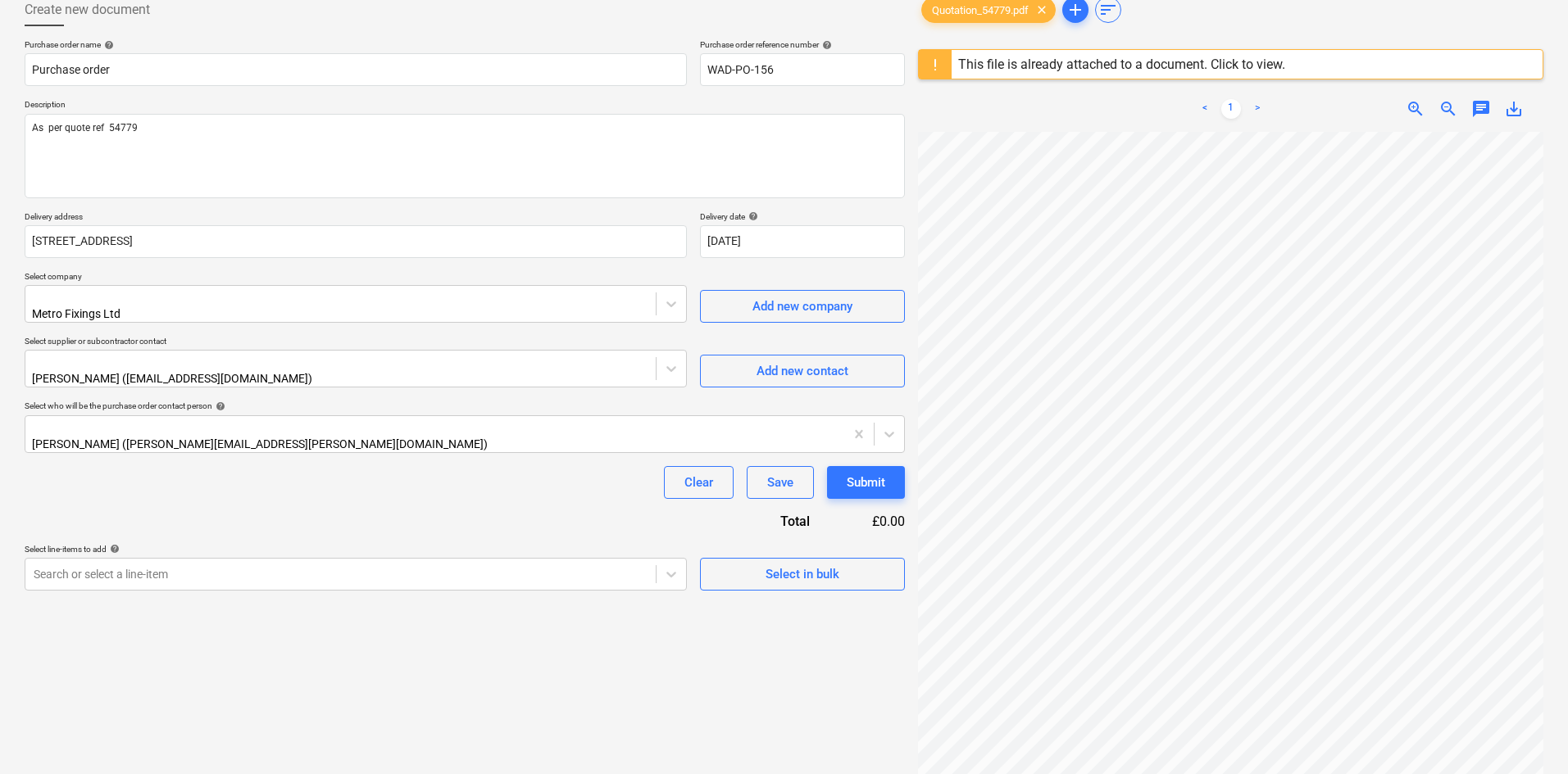
scroll to position [194, 0]
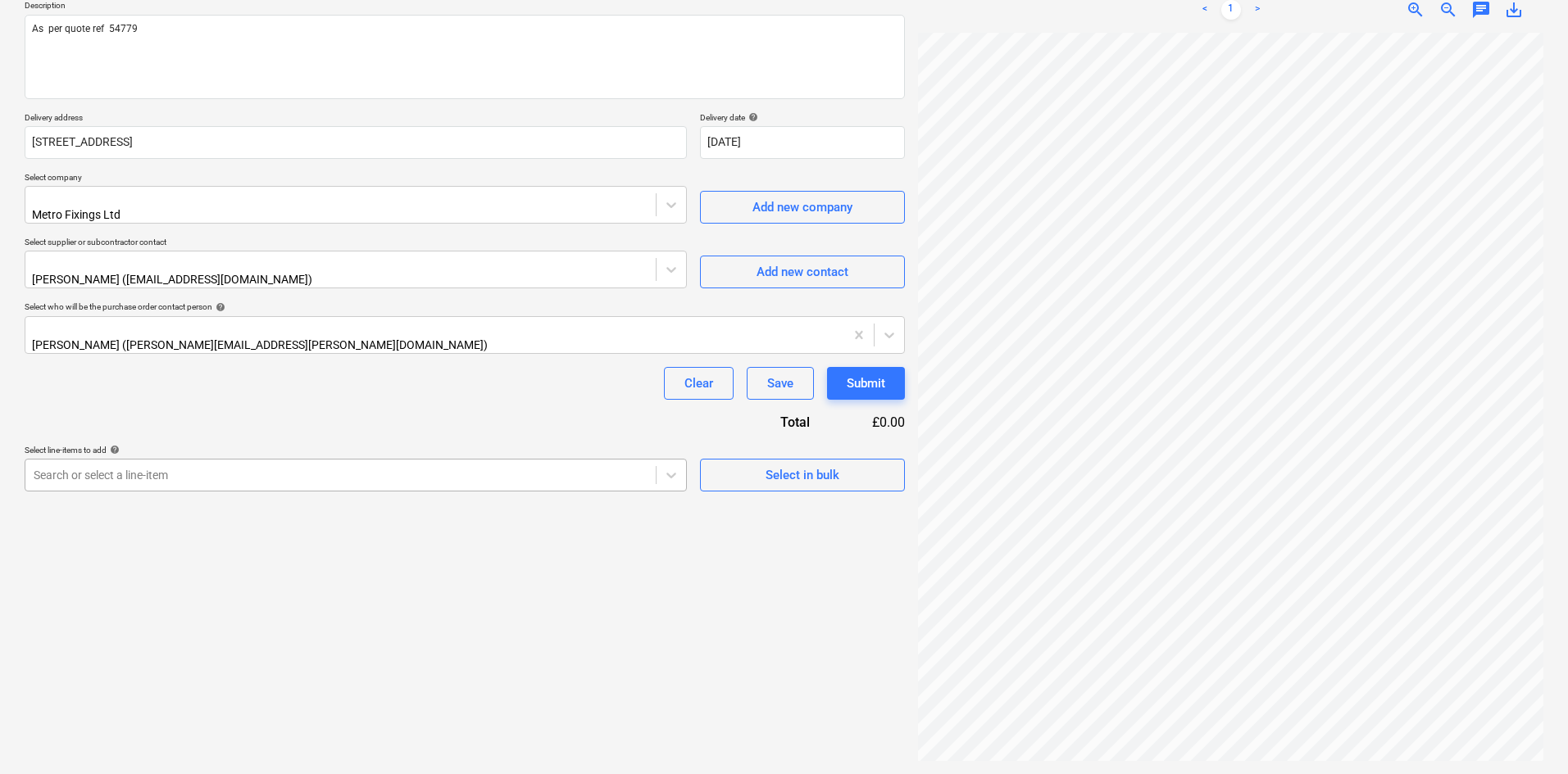
click at [535, 467] on div at bounding box center [340, 475] width 614 height 17
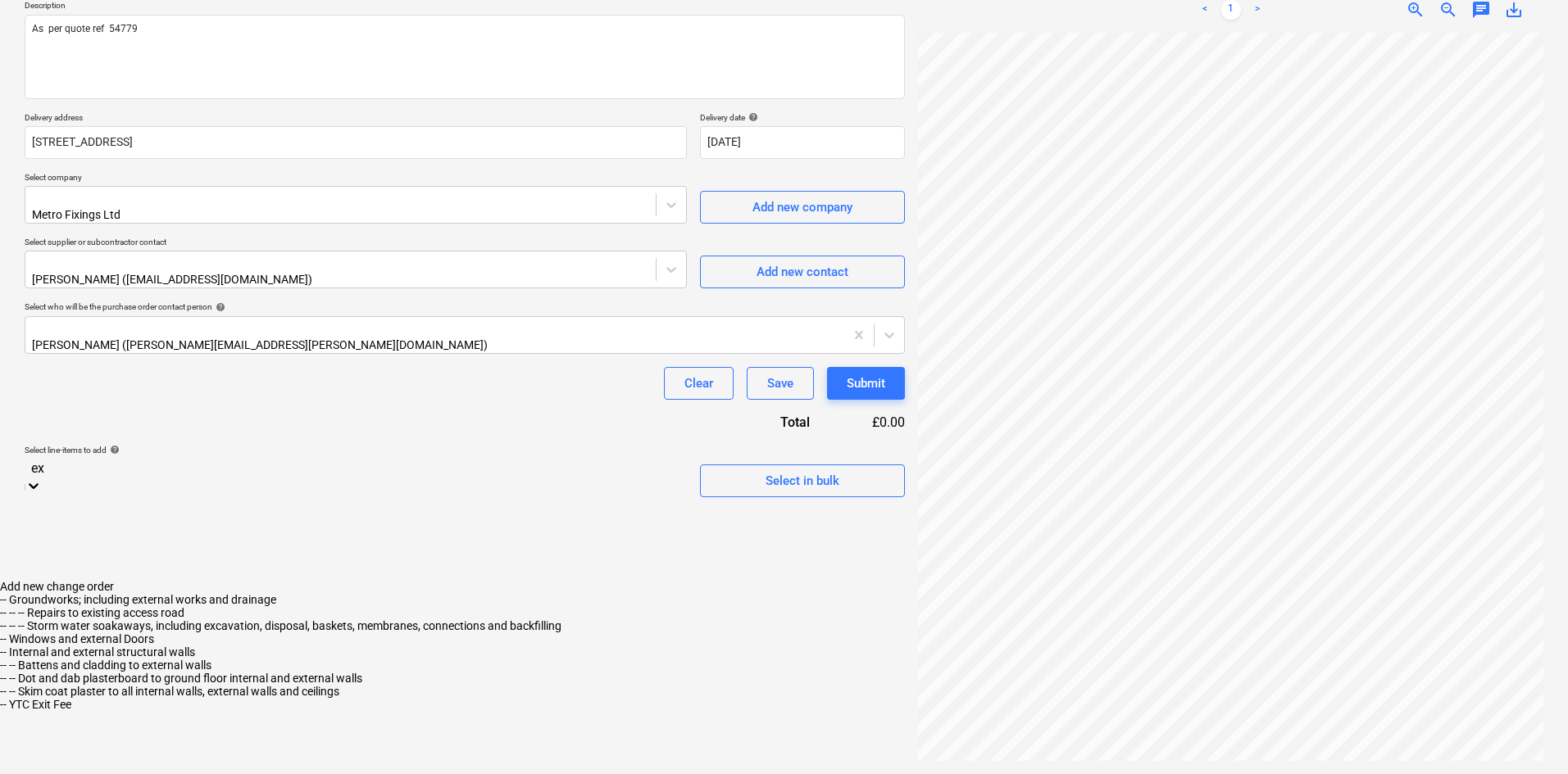
scroll to position [0, 0]
type input "e"
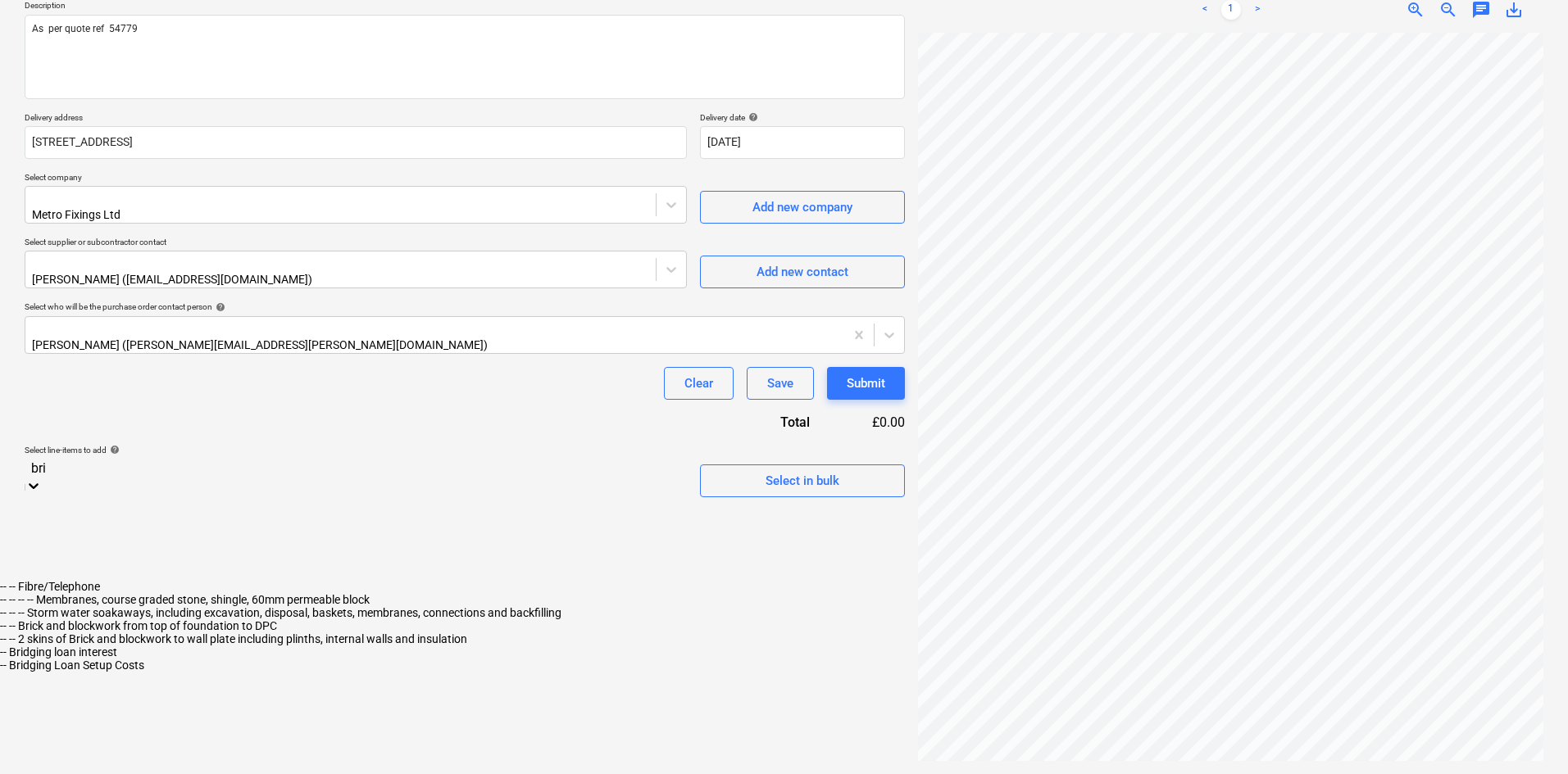
type input "bric"
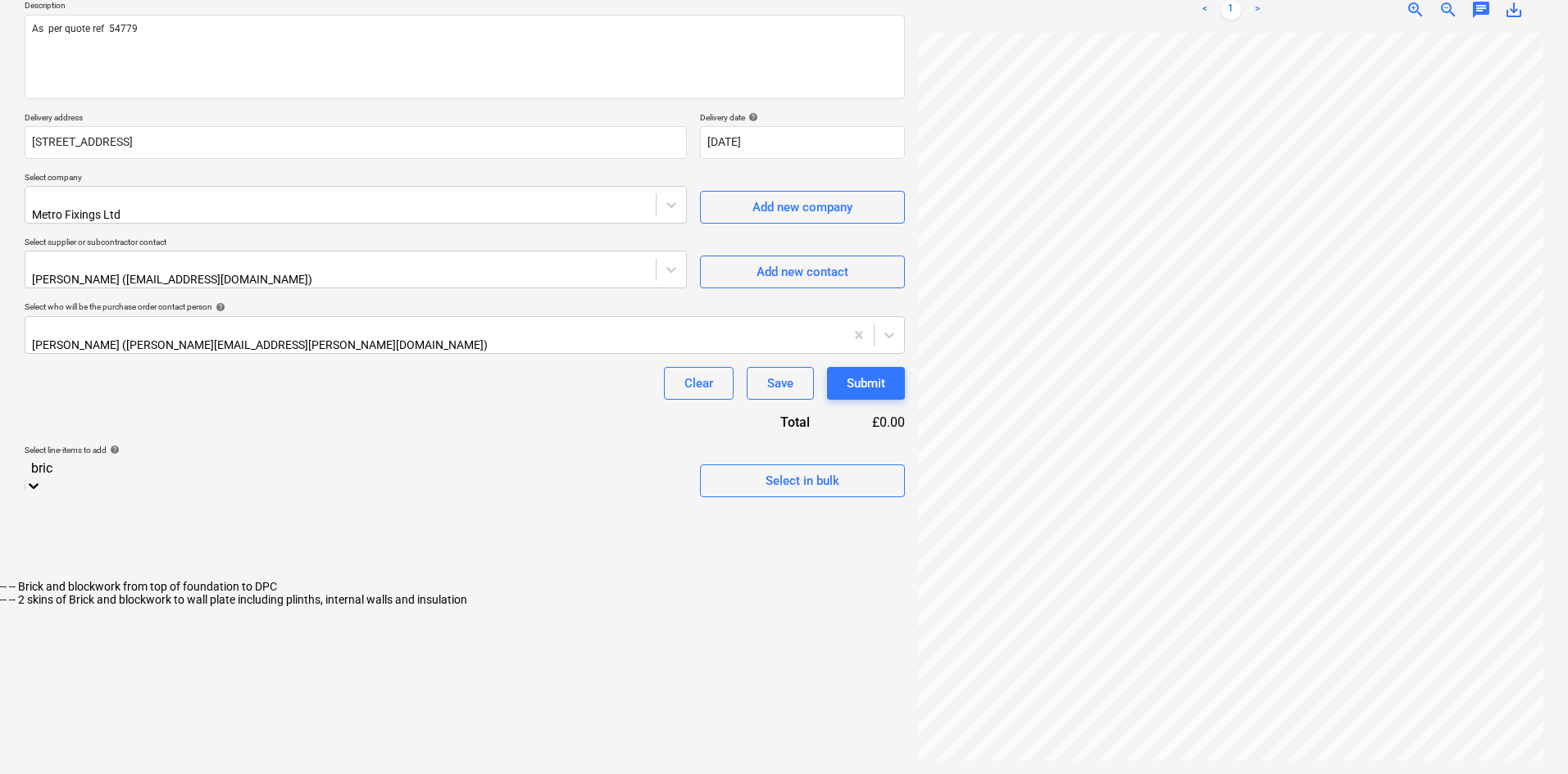
click at [337, 593] on div "-- -- 2 skins of Brick and blockwork to wall plate including plinths, internal …" at bounding box center [784, 599] width 1568 height 13
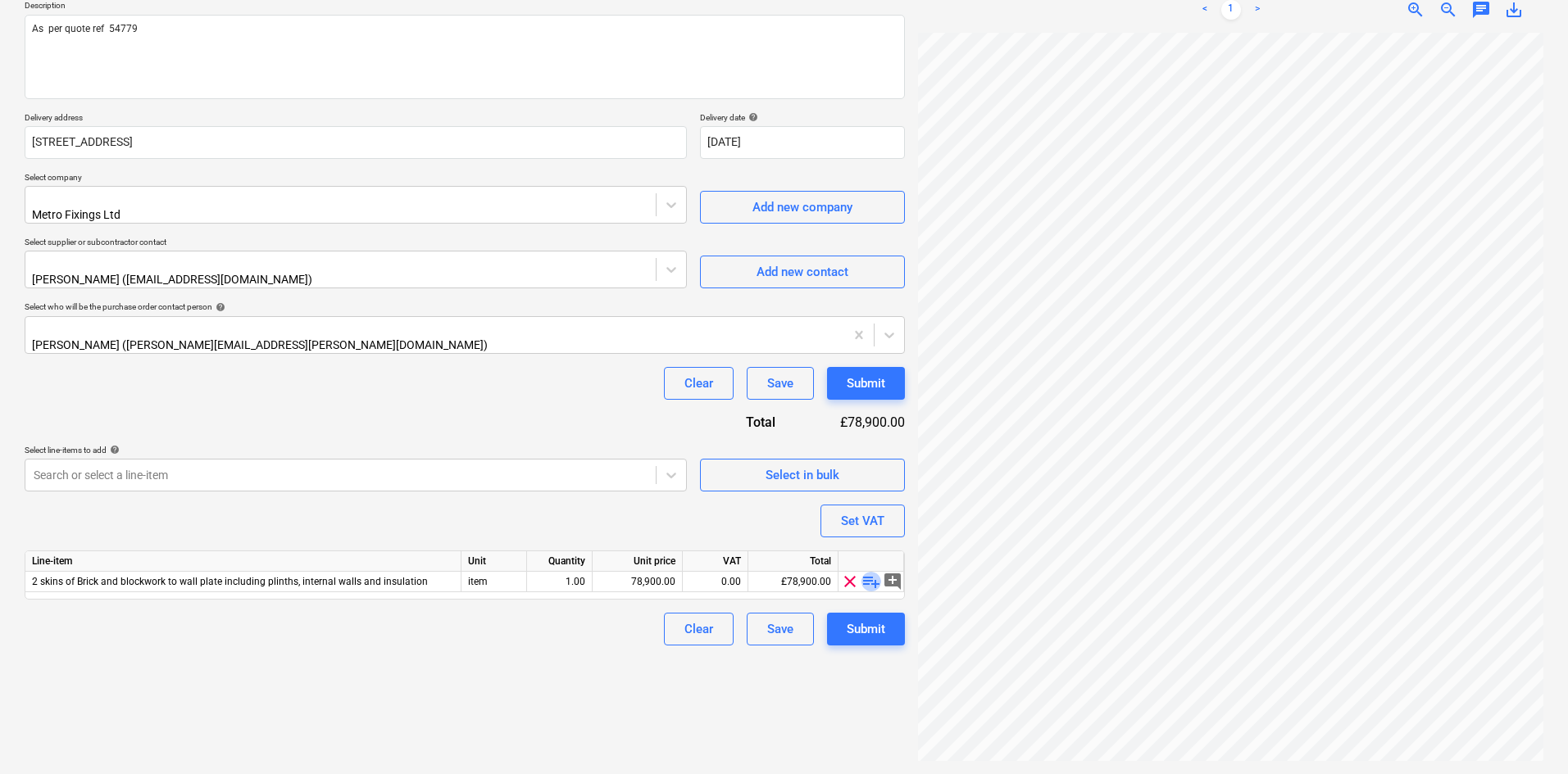
click at [865, 572] on span "playlist_add" at bounding box center [871, 581] width 20 height 20
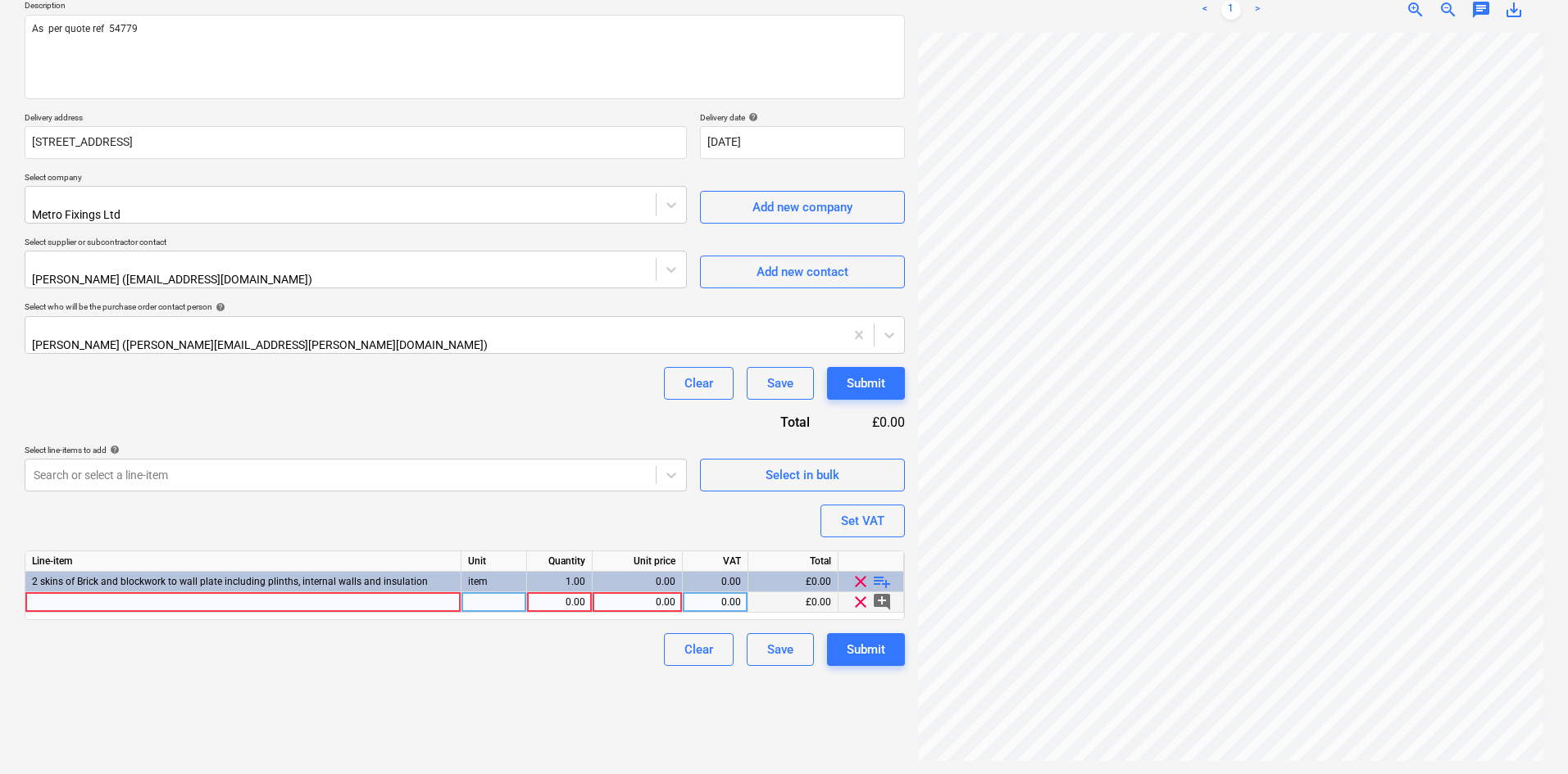
click at [297, 592] on div at bounding box center [243, 602] width 436 height 21
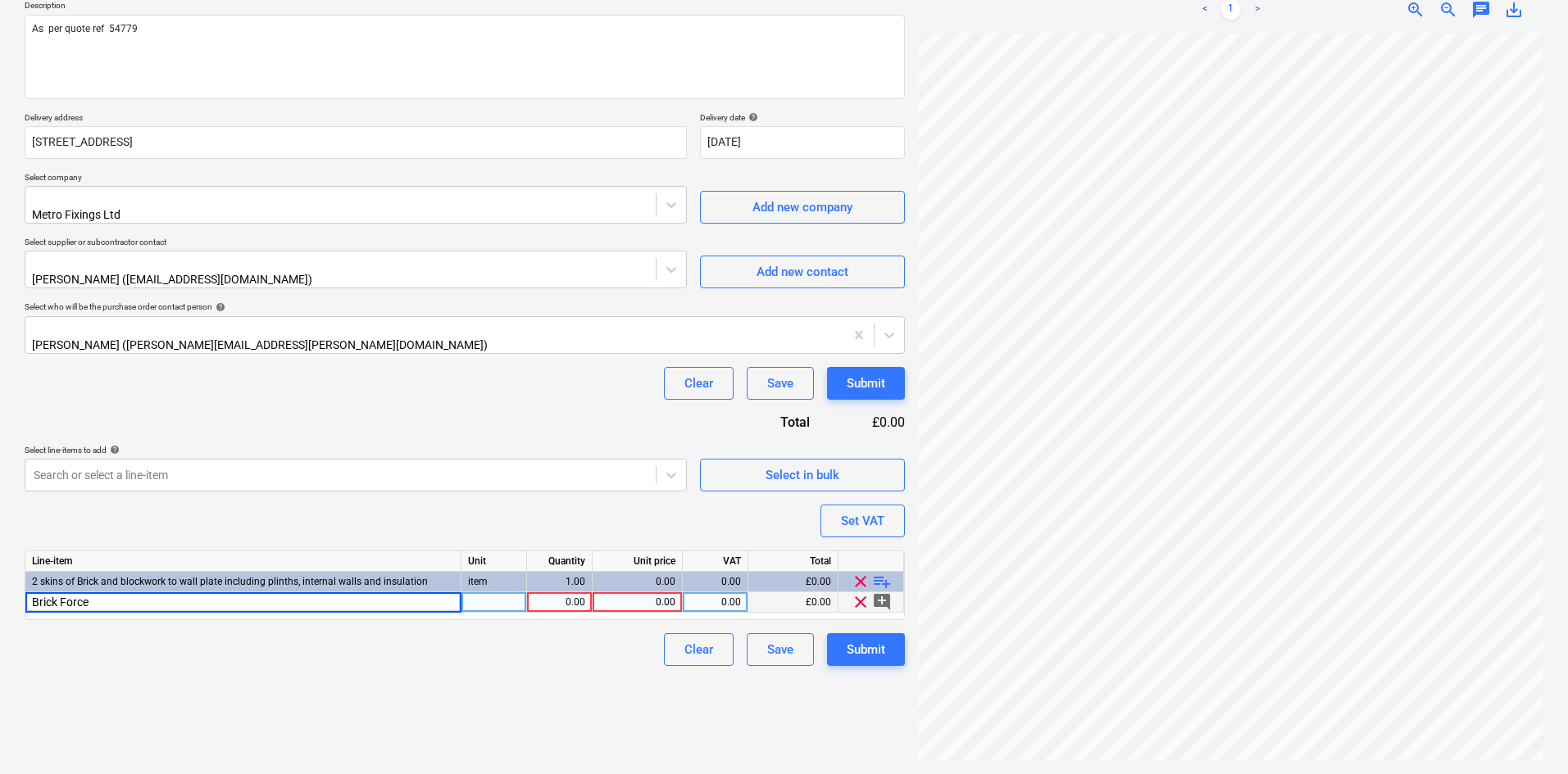
type input "Brick Force"
click at [570, 592] on div "0.00" at bounding box center [560, 602] width 52 height 21
type input "200"
click at [668, 592] on div "0.00" at bounding box center [637, 602] width 76 height 21
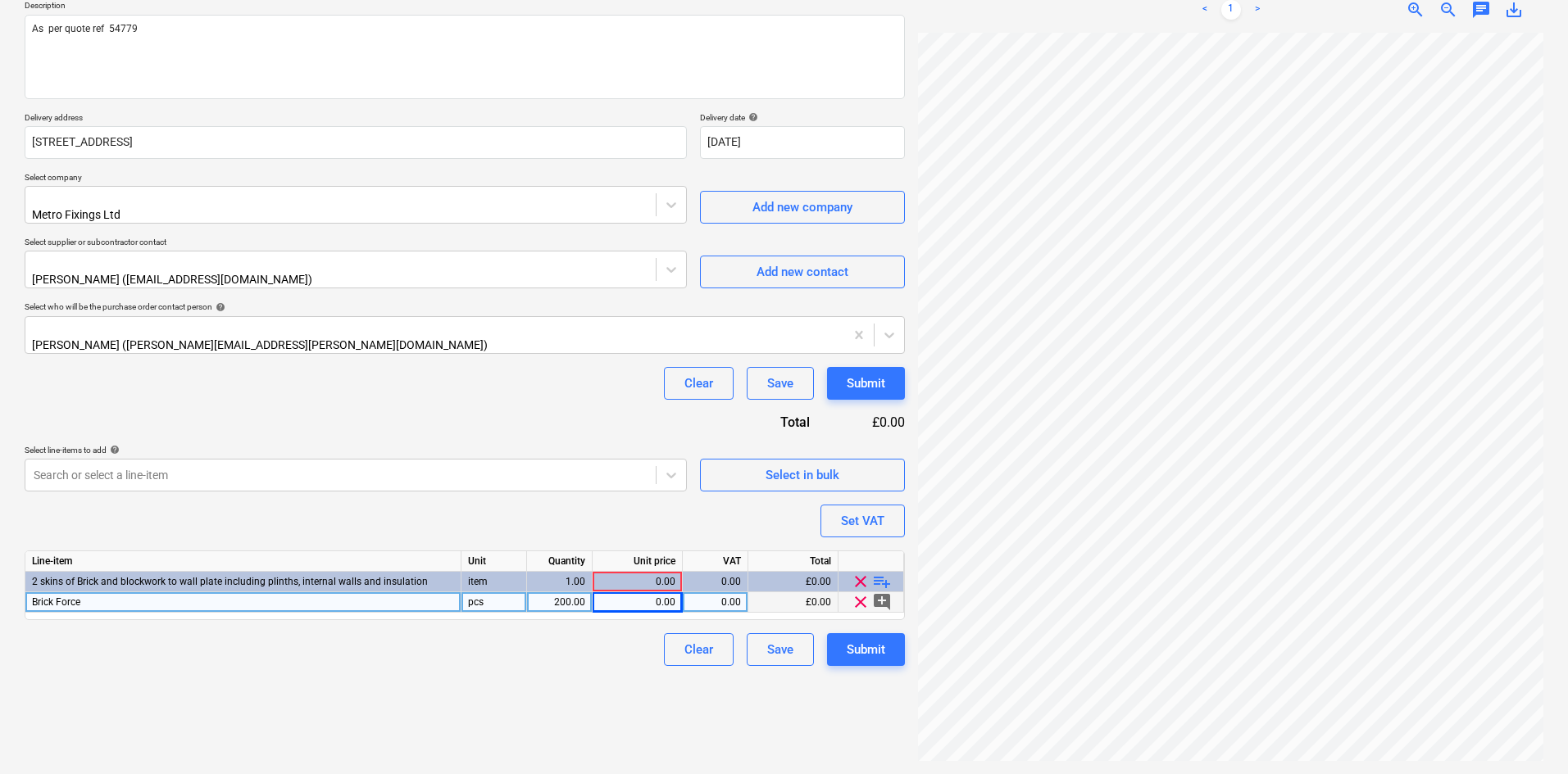
click at [661, 592] on div "0.00" at bounding box center [637, 602] width 76 height 21
type input "8.66"
click at [557, 378] on div "Clear Save Submit" at bounding box center [464, 383] width 880 height 33
click at [865, 639] on div "Submit" at bounding box center [865, 649] width 39 height 21
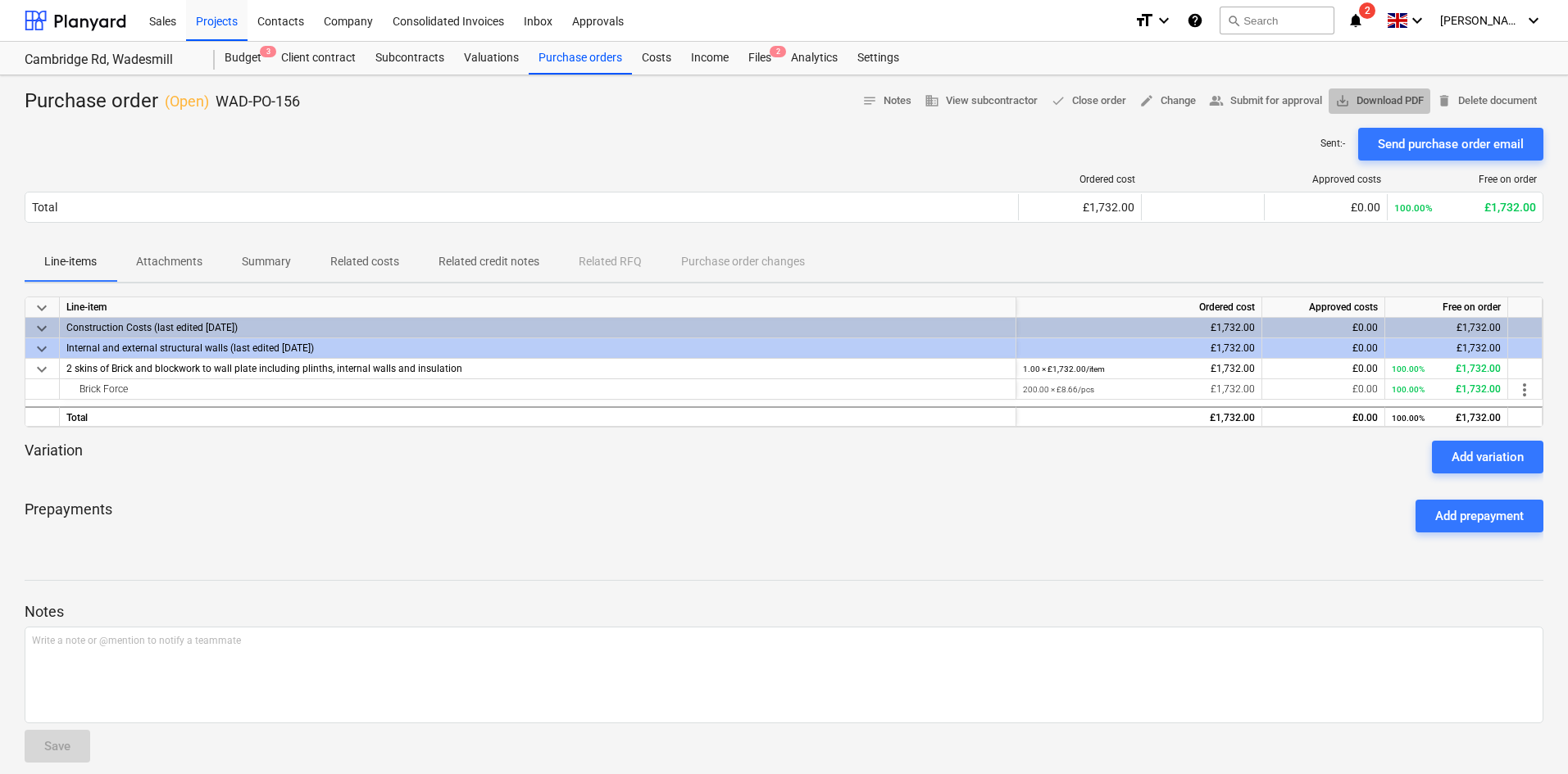
click at [1356, 97] on span "save_alt Download PDF" at bounding box center [1378, 100] width 88 height 19
